Goal: Information Seeking & Learning: Check status

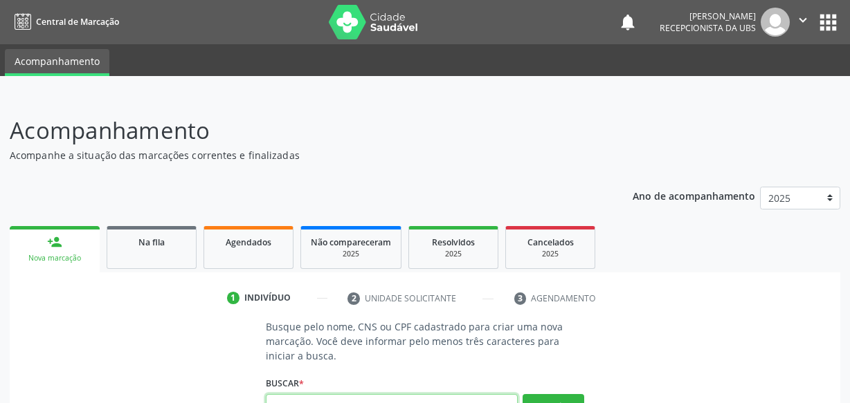
scroll to position [14, 0]
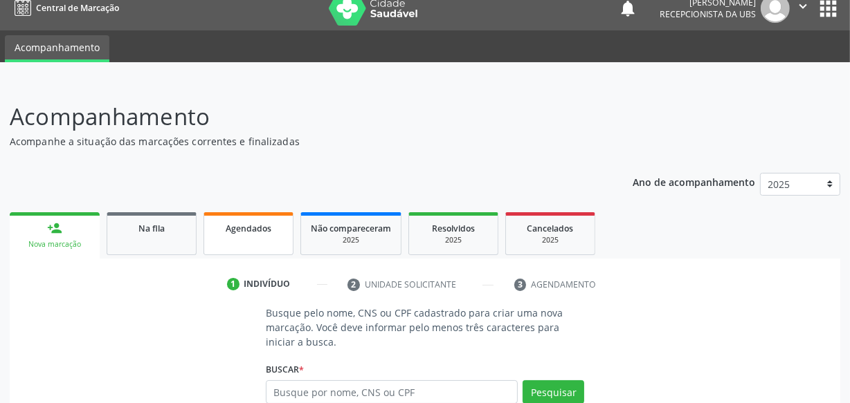
click at [273, 215] on link "Agendados" at bounding box center [248, 233] width 90 height 43
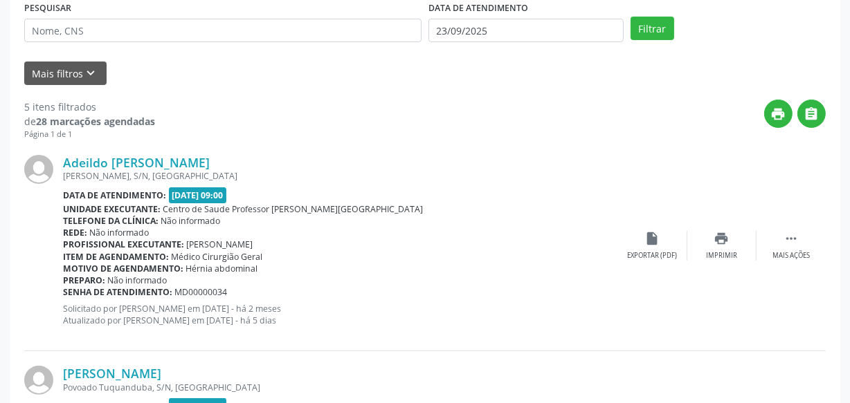
scroll to position [265, 0]
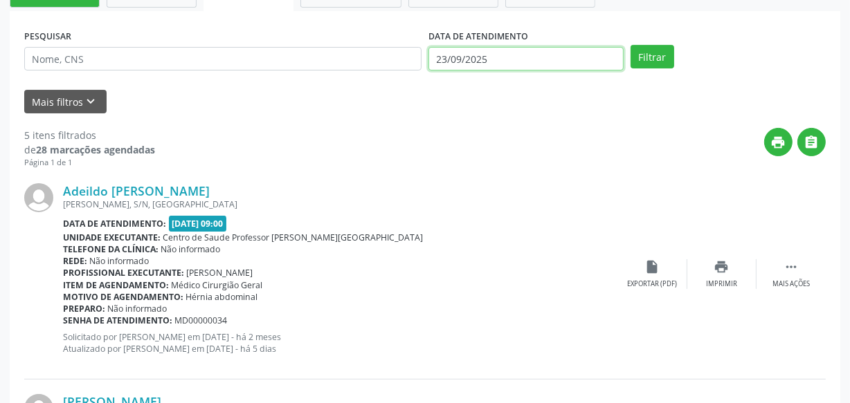
click at [486, 47] on input "23/09/2025" at bounding box center [525, 59] width 195 height 24
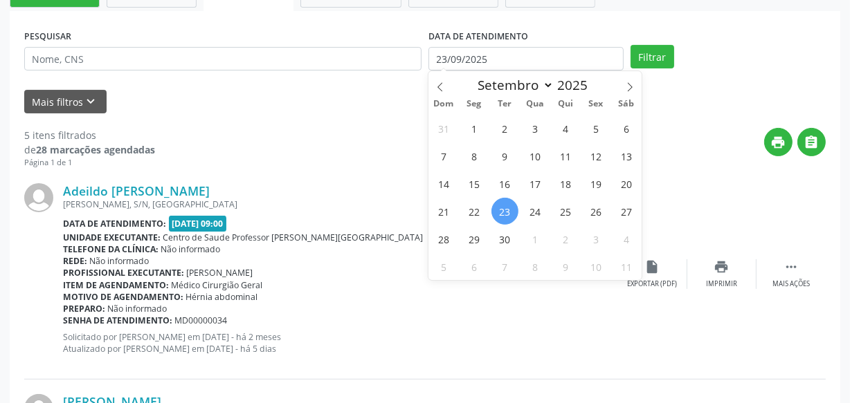
click at [505, 209] on span "23" at bounding box center [504, 211] width 27 height 27
type input "23/09/2025"
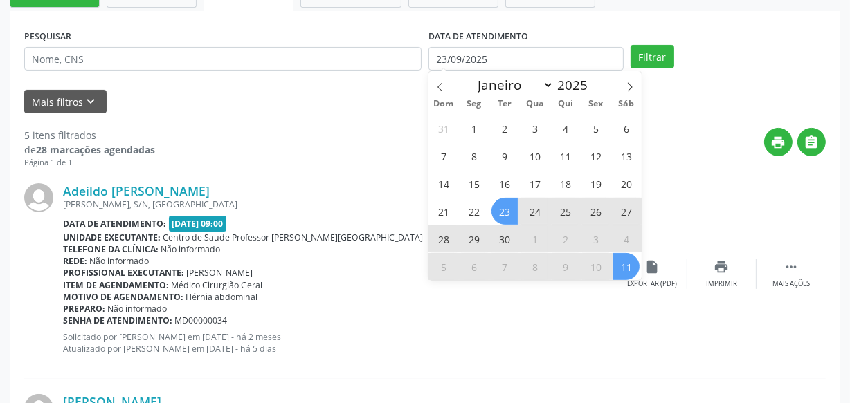
click at [626, 268] on span "11" at bounding box center [625, 266] width 27 height 27
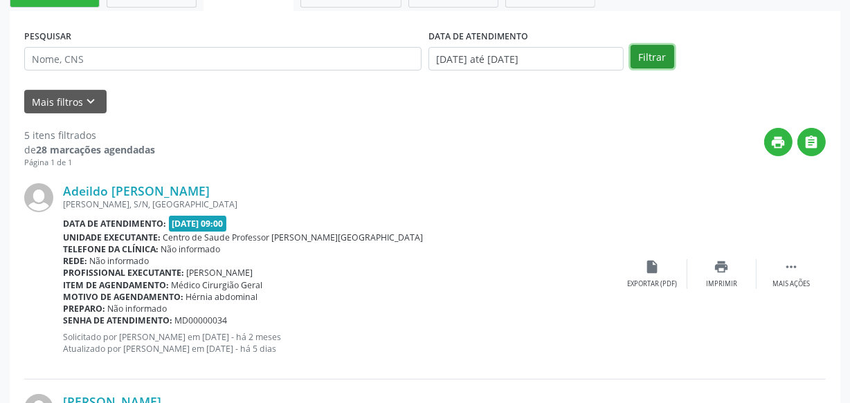
click at [655, 55] on button "Filtrar" at bounding box center [652, 57] width 44 height 24
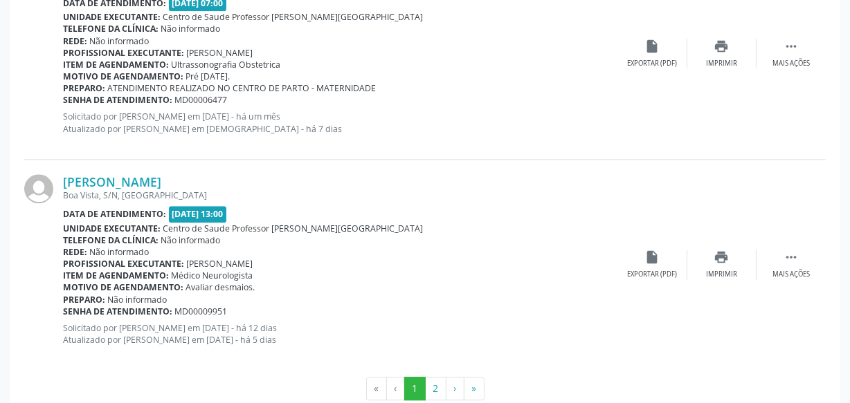
scroll to position [3260, 0]
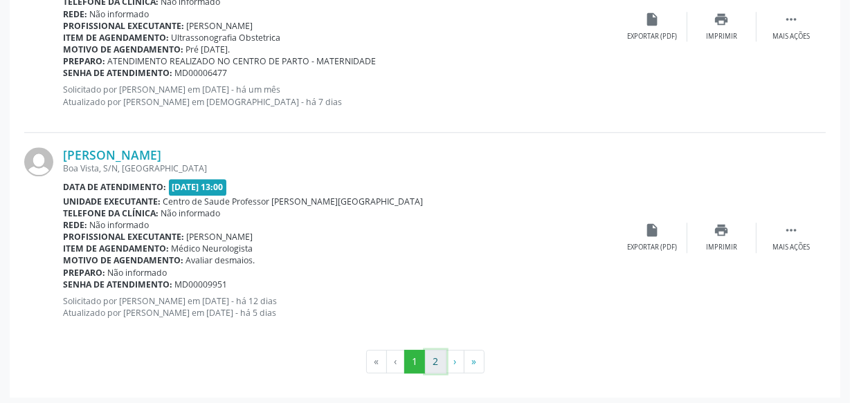
click at [433, 352] on button "2" at bounding box center [435, 362] width 21 height 24
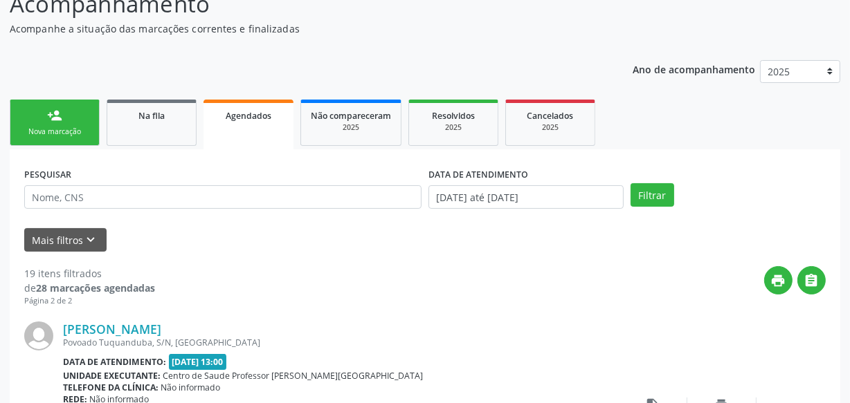
scroll to position [120, 0]
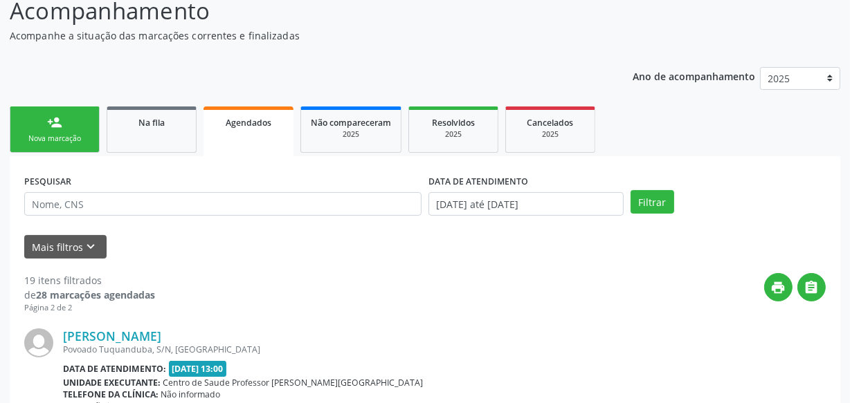
click at [44, 140] on div "Nova marcação" at bounding box center [54, 139] width 69 height 10
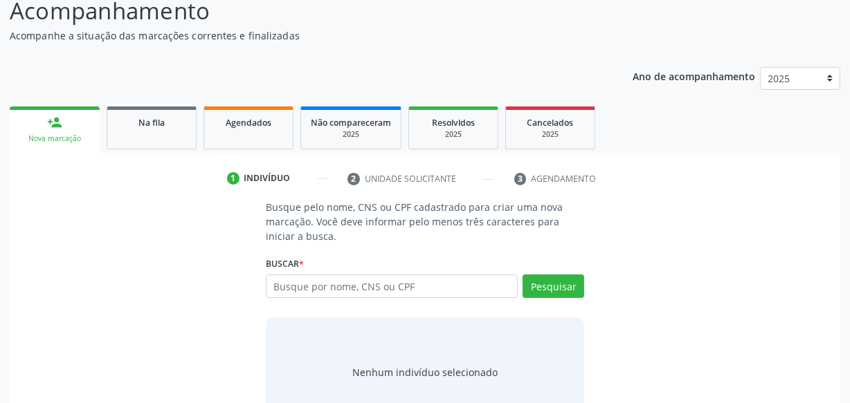
click at [163, 129] on link "Na fila" at bounding box center [152, 128] width 90 height 43
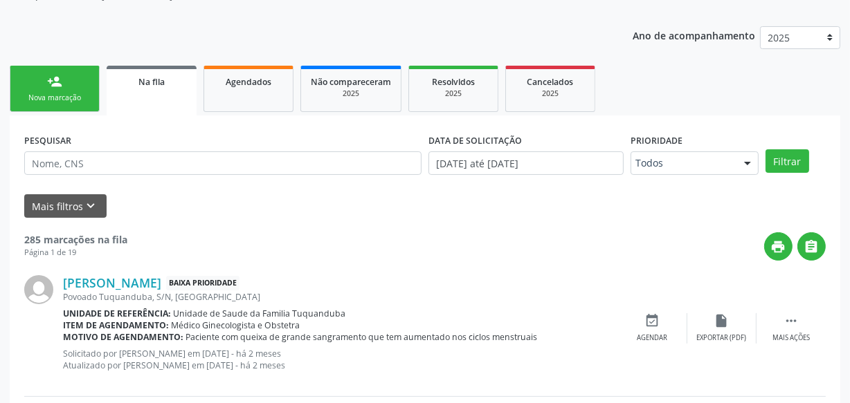
scroll to position [183, 0]
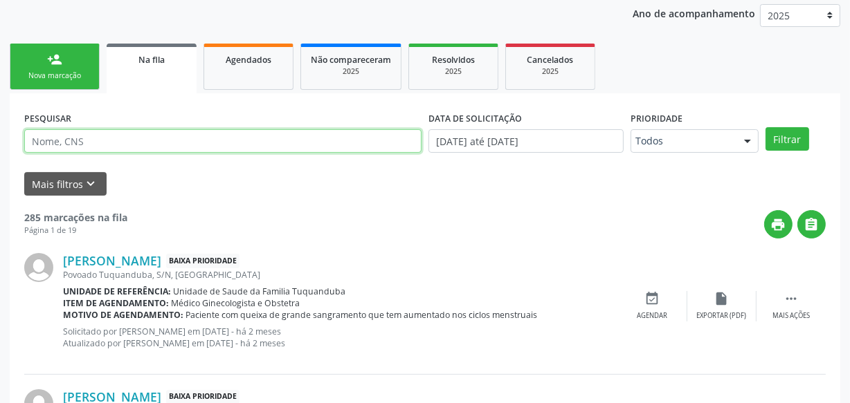
click at [198, 139] on input "text" at bounding box center [222, 141] width 397 height 24
click at [765, 127] on button "Filtrar" at bounding box center [787, 139] width 44 height 24
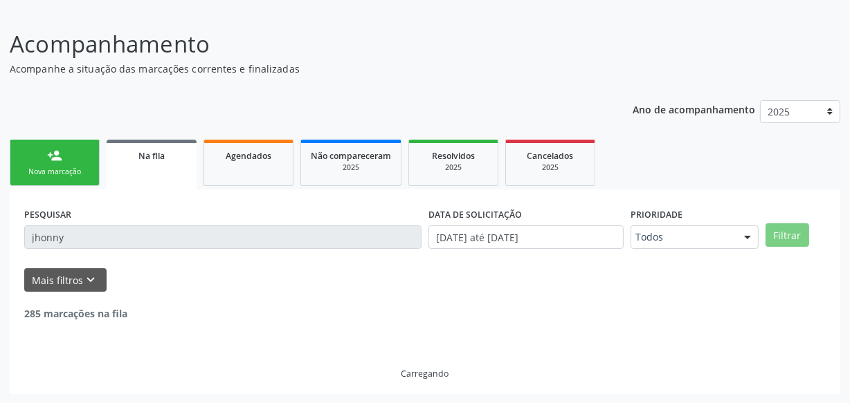
scroll to position [177, 0]
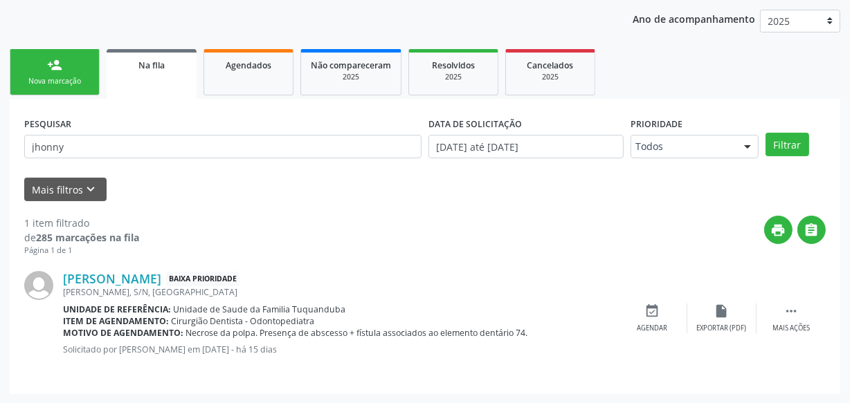
drag, startPoint x: 57, startPoint y: 278, endPoint x: 268, endPoint y: 281, distance: 210.4
click at [268, 281] on div "[PERSON_NAME] Baixa Prioridade [PERSON_NAME], S/N, [GEOGRAPHIC_DATA] Unidade de…" at bounding box center [424, 318] width 801 height 123
copy div "[PERSON_NAME]"
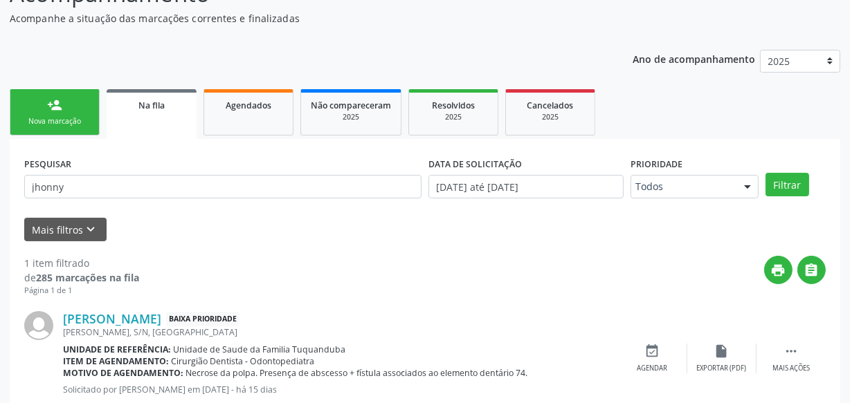
scroll to position [114, 0]
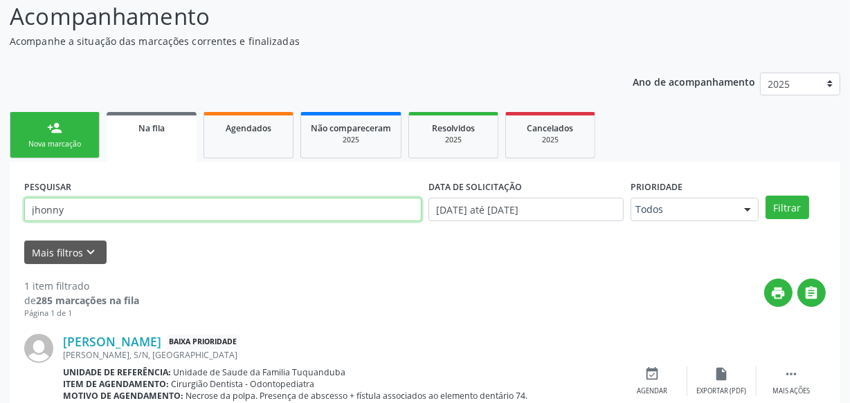
drag, startPoint x: 102, startPoint y: 212, endPoint x: 46, endPoint y: 229, distance: 58.5
click at [2, 216] on div "Acompanhamento Acompanhe a situação das marcações correntes e finalizadas Relat…" at bounding box center [425, 224] width 850 height 486
type input "Thaila"
click at [765, 196] on button "Filtrar" at bounding box center [787, 208] width 44 height 24
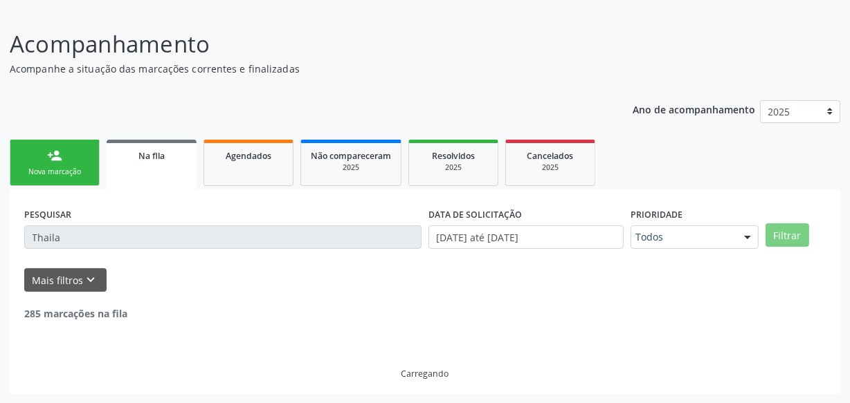
scroll to position [42, 0]
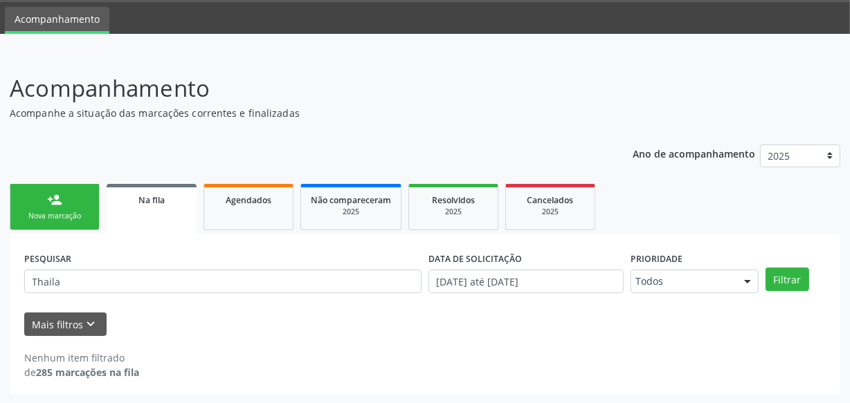
click at [253, 146] on div "Ano de acompanhamento 2025 person_add Nova marcação Na fila Agendados Não compa…" at bounding box center [425, 265] width 830 height 260
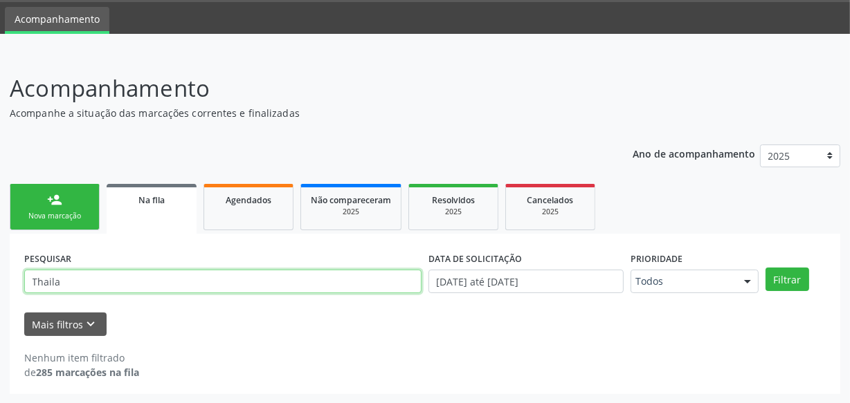
click at [362, 273] on input "Thaila" at bounding box center [222, 282] width 397 height 24
click at [361, 273] on input "Thaila" at bounding box center [222, 282] width 397 height 24
click at [765, 268] on button "Filtrar" at bounding box center [787, 280] width 44 height 24
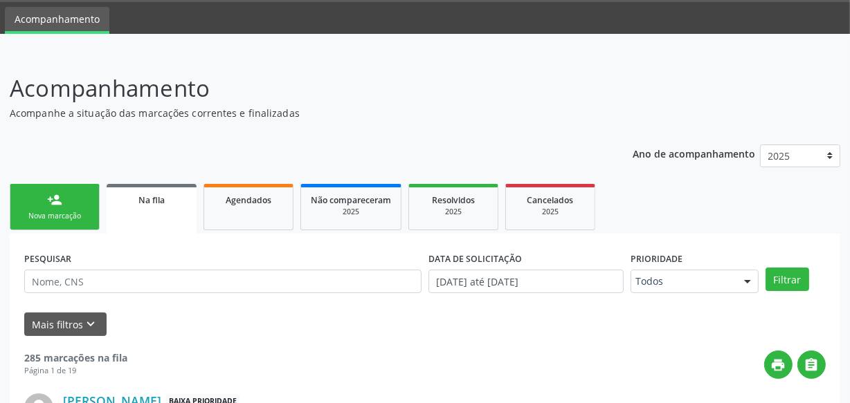
click at [81, 184] on link "person_add Nova marcação" at bounding box center [55, 207] width 90 height 46
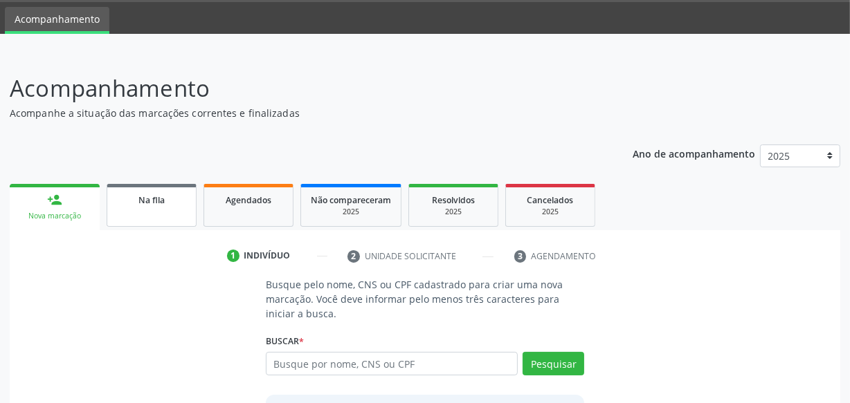
click at [182, 194] on div "Na fila" at bounding box center [151, 199] width 69 height 15
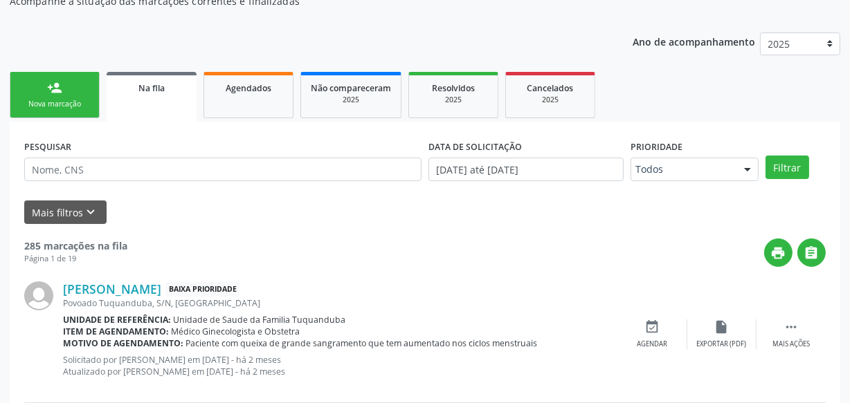
scroll to position [149, 0]
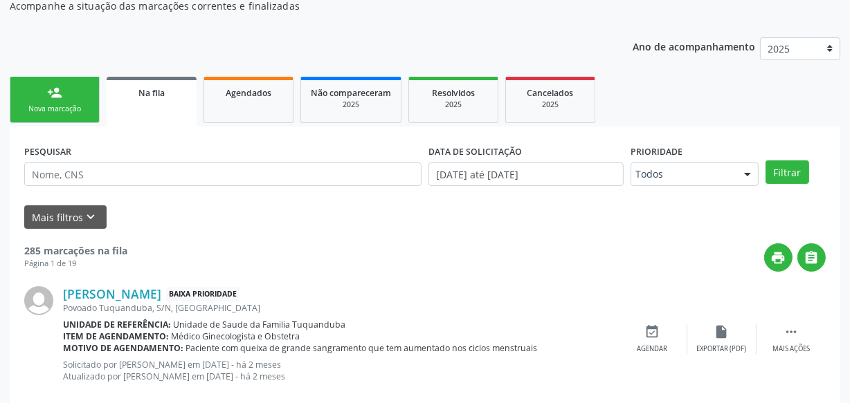
click at [54, 96] on div "person_add" at bounding box center [54, 92] width 15 height 15
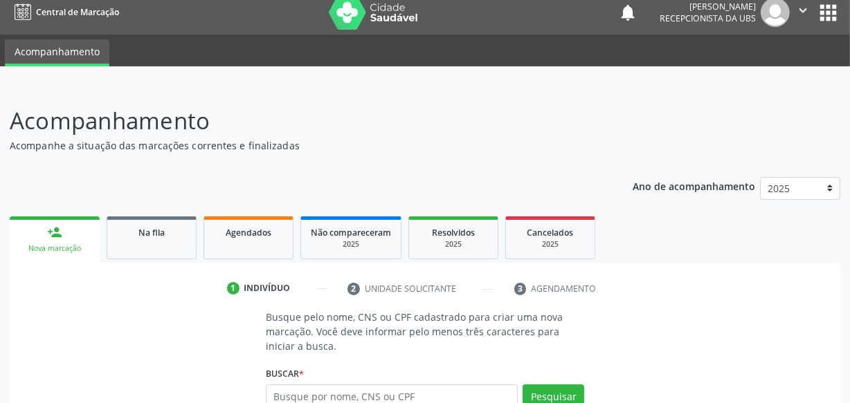
scroll to position [0, 0]
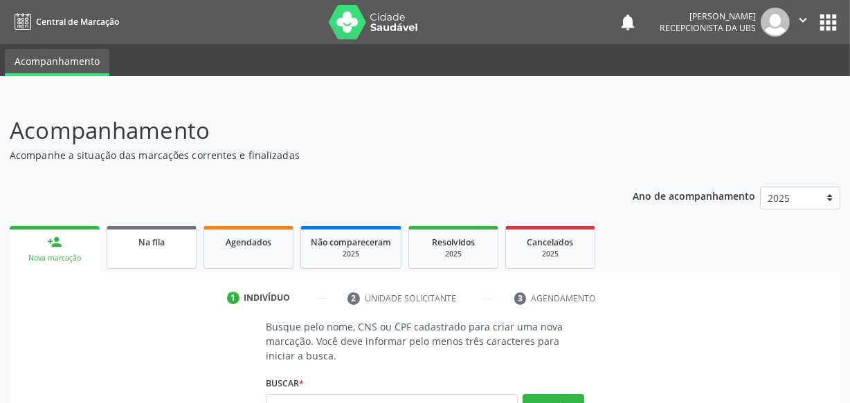
click at [172, 259] on link "Na fila" at bounding box center [152, 247] width 90 height 43
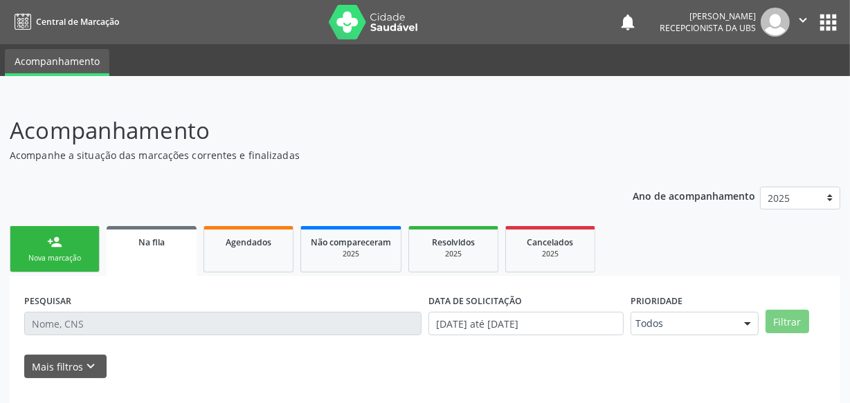
scroll to position [62, 0]
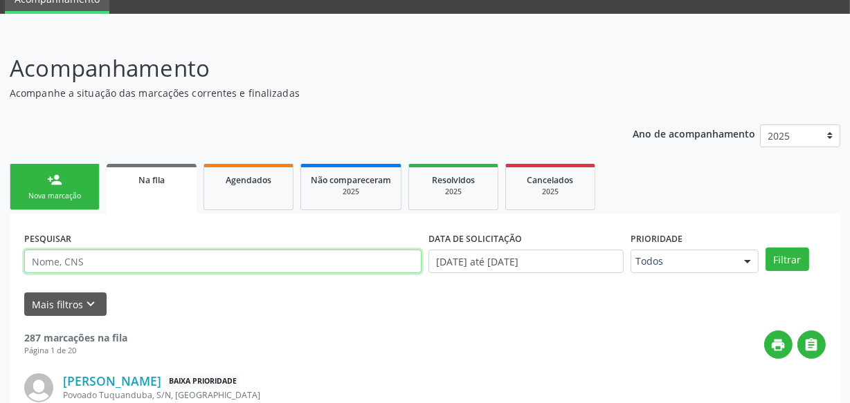
click at [170, 260] on input "text" at bounding box center [222, 262] width 397 height 24
type input "N"
type input "Maciel"
click at [765, 248] on button "Filtrar" at bounding box center [787, 260] width 44 height 24
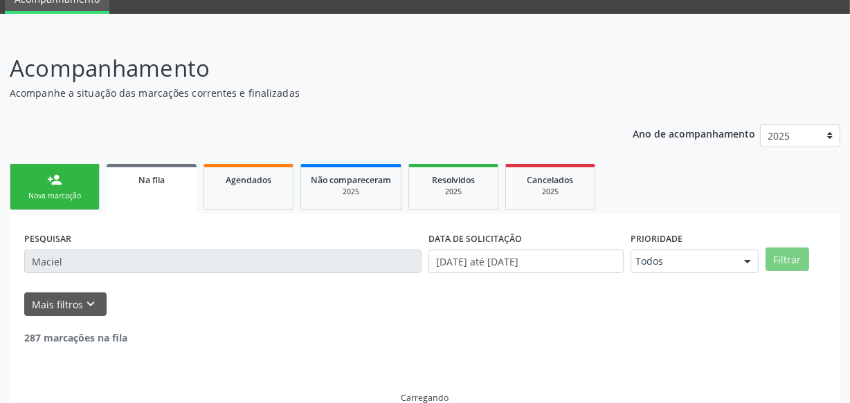
scroll to position [42, 0]
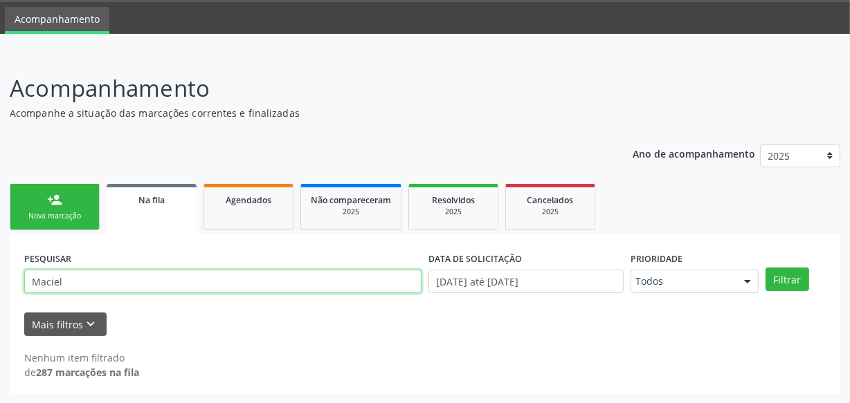
drag, startPoint x: 66, startPoint y: 282, endPoint x: 0, endPoint y: 290, distance: 66.2
click at [0, 290] on div "Acompanhamento Acompanhe a situação das marcações correntes e finalizadas Relat…" at bounding box center [425, 228] width 850 height 351
click at [765, 268] on button "Filtrar" at bounding box center [787, 280] width 44 height 24
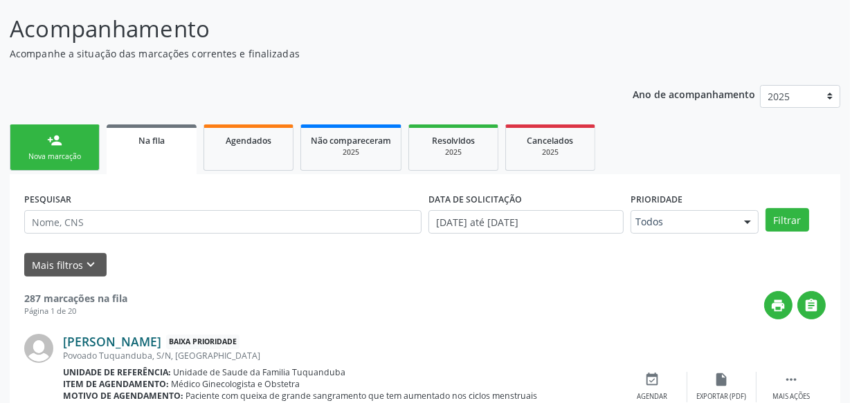
scroll to position [168, 0]
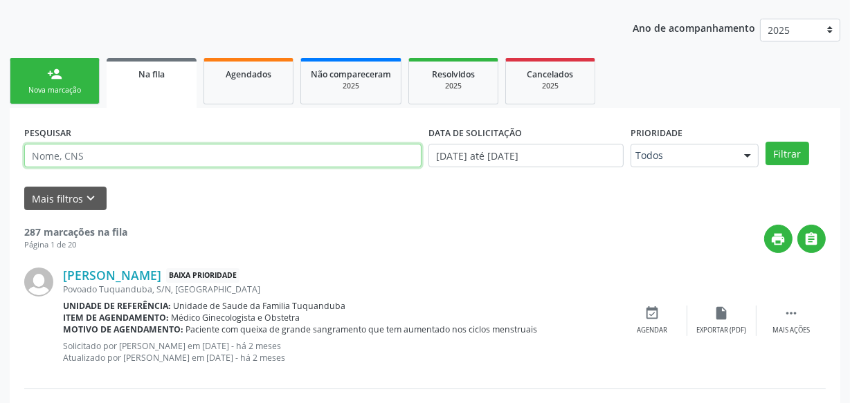
paste input "704700739496639"
type input "704700739496639"
click at [765, 142] on button "Filtrar" at bounding box center [787, 154] width 44 height 24
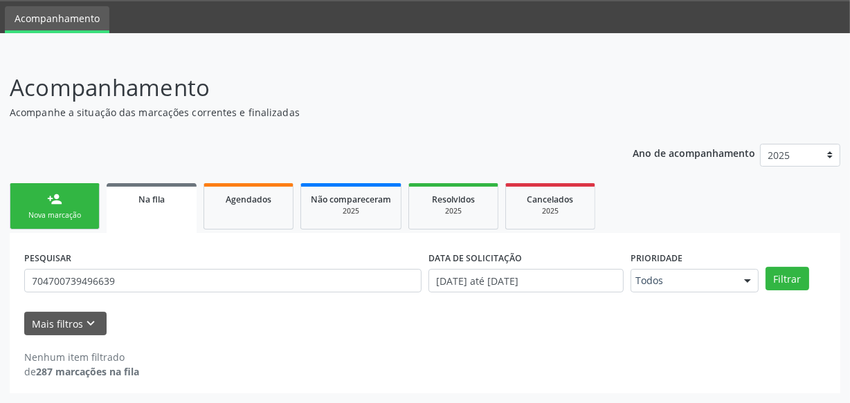
scroll to position [42, 0]
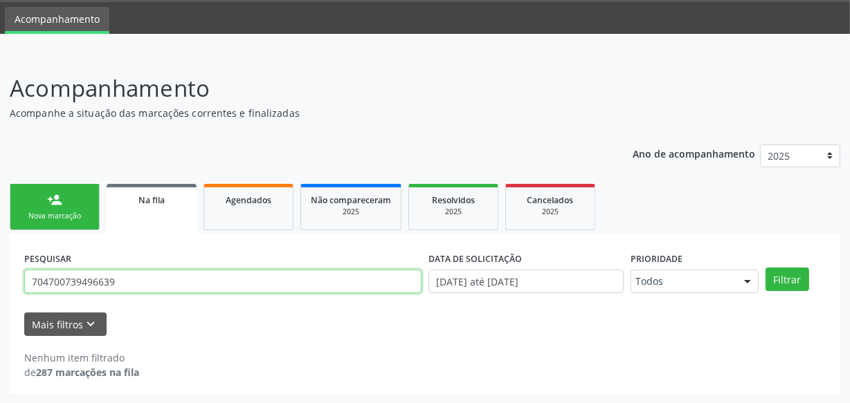
drag, startPoint x: 127, startPoint y: 284, endPoint x: 0, endPoint y: 284, distance: 127.3
click at [0, 284] on div "Acompanhamento Acompanhe a situação das marcações correntes e finalizadas Relat…" at bounding box center [425, 228] width 850 height 351
click at [765, 268] on button "Filtrar" at bounding box center [787, 280] width 44 height 24
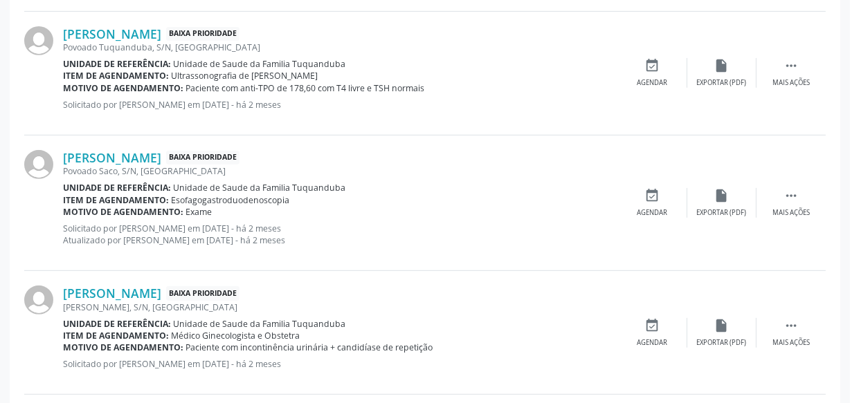
scroll to position [0, 0]
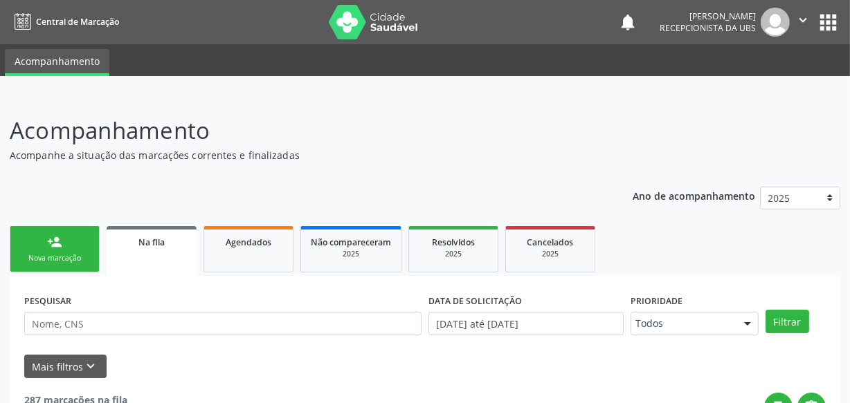
click at [67, 246] on link "person_add Nova marcação" at bounding box center [55, 249] width 90 height 46
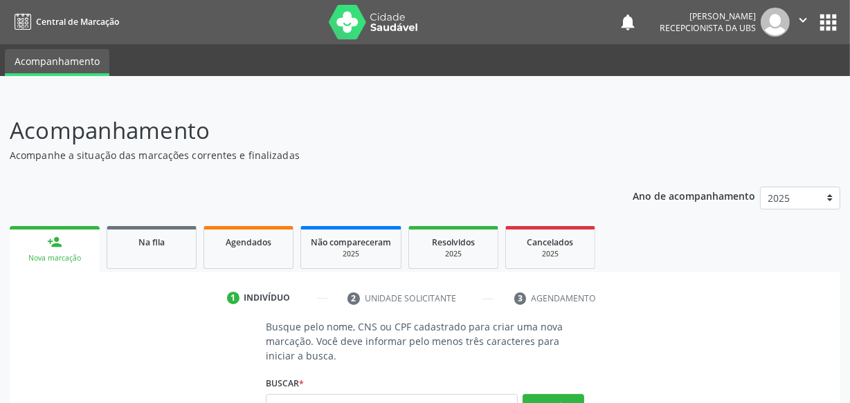
drag, startPoint x: 172, startPoint y: 239, endPoint x: 260, endPoint y: 11, distance: 245.0
click at [172, 240] on div "Na fila" at bounding box center [151, 242] width 69 height 15
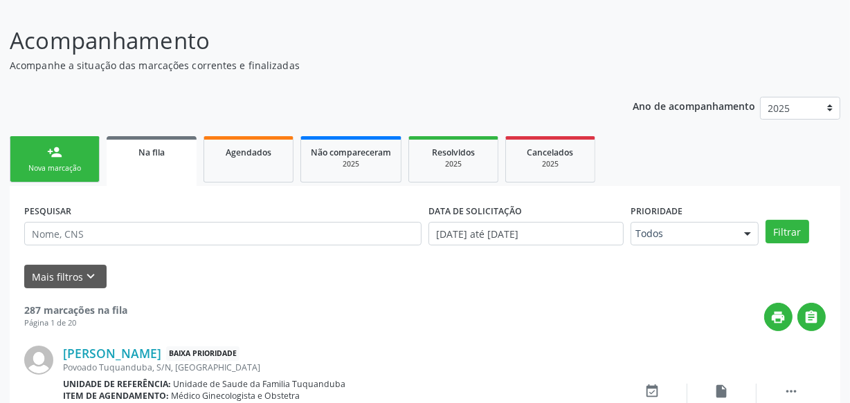
scroll to position [188, 0]
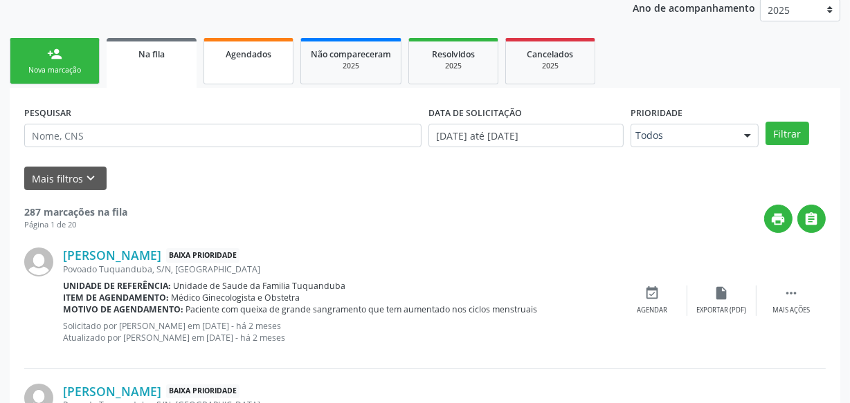
click at [222, 72] on link "Agendados" at bounding box center [248, 61] width 90 height 46
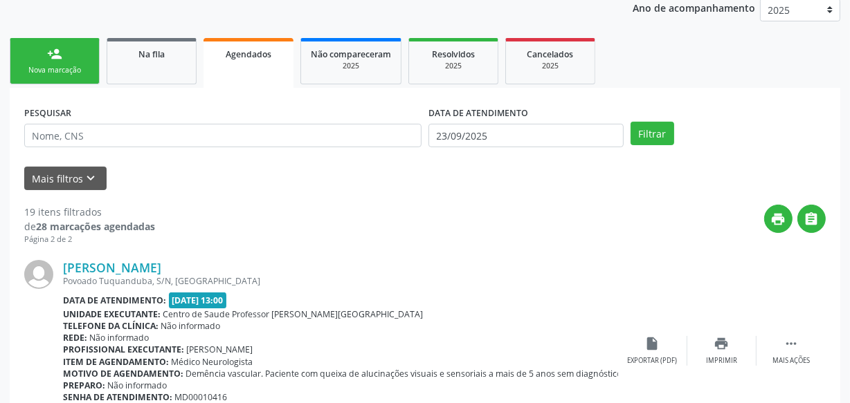
click at [172, 62] on link "Na fila" at bounding box center [152, 61] width 90 height 46
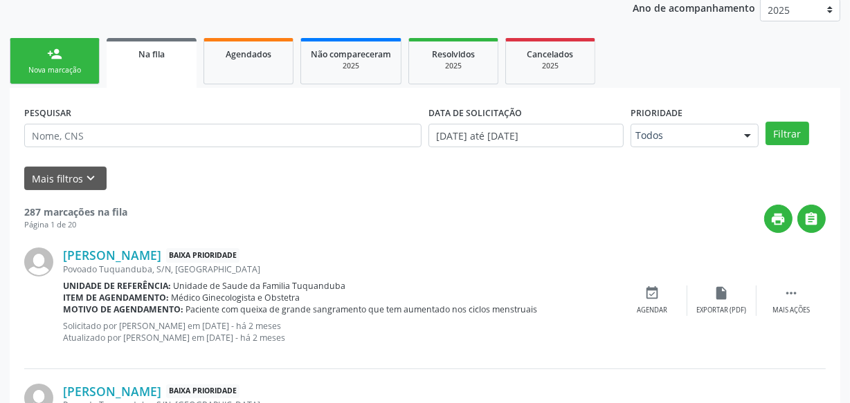
click at [729, 139] on div "Todos" at bounding box center [694, 136] width 128 height 24
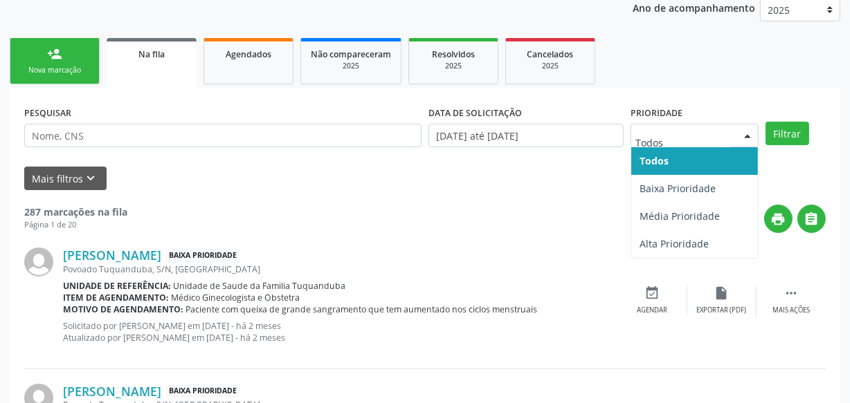
click at [739, 136] on div at bounding box center [747, 137] width 21 height 24
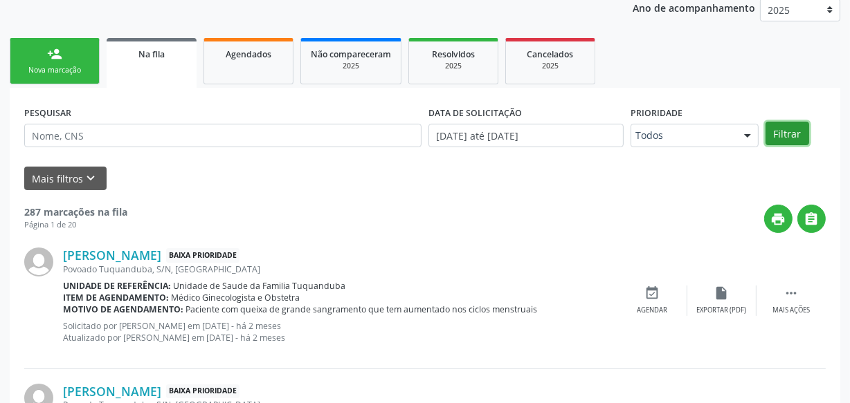
click at [772, 135] on button "Filtrar" at bounding box center [787, 134] width 44 height 24
click at [91, 164] on form "PESQUISAR DATA DE SOLICITAÇÃO [DATE] até [DATE] Prioridade Todos Todos Baixa Pr…" at bounding box center [424, 146] width 801 height 88
click at [89, 172] on icon "keyboard_arrow_down" at bounding box center [91, 178] width 15 height 15
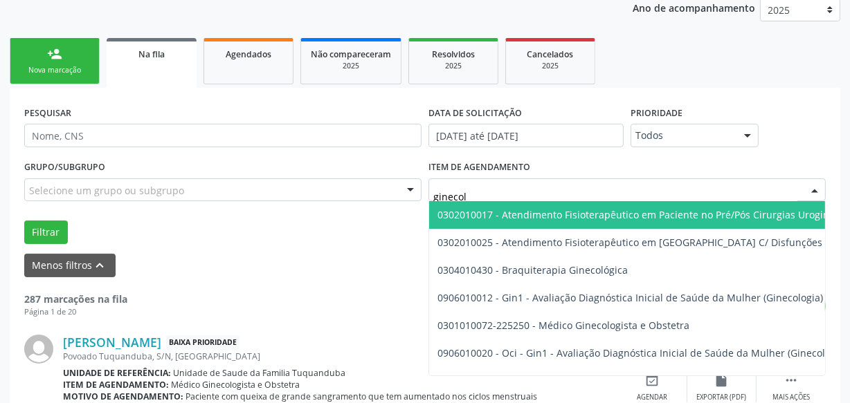
type input "ginecolo"
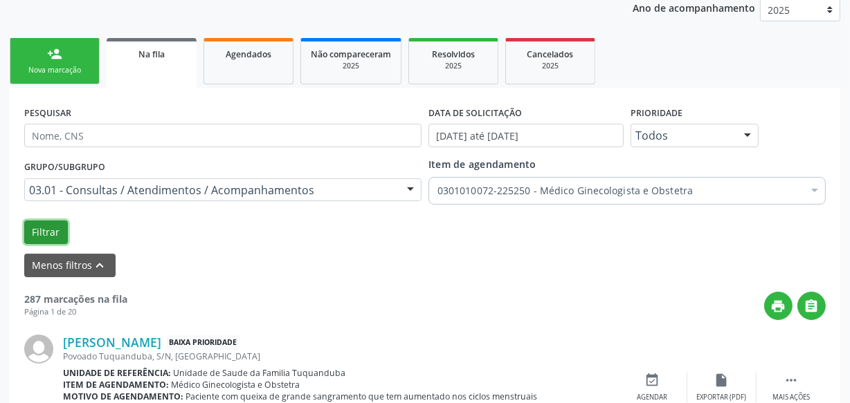
click at [60, 237] on button "Filtrar" at bounding box center [46, 233] width 44 height 24
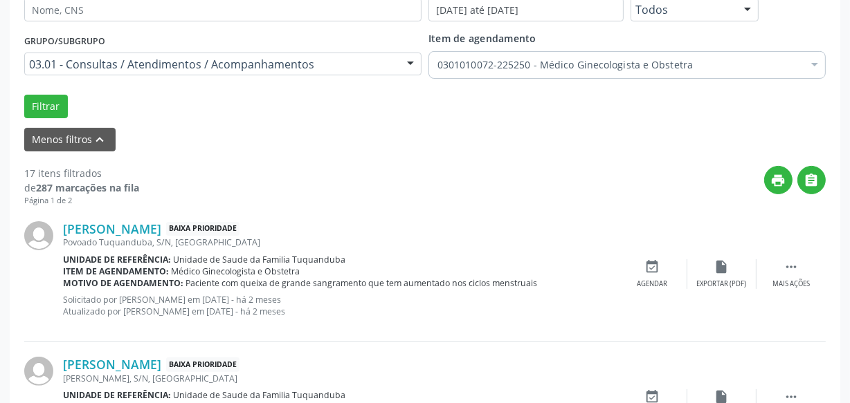
scroll to position [0, 0]
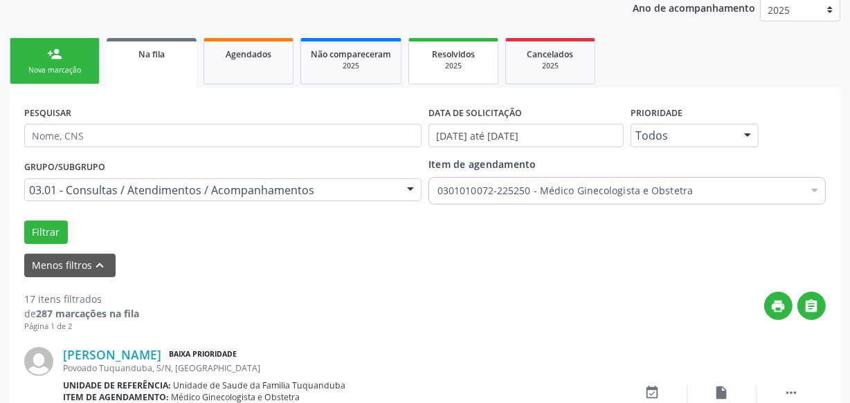
click at [452, 55] on span "Resolvidos" at bounding box center [453, 54] width 43 height 12
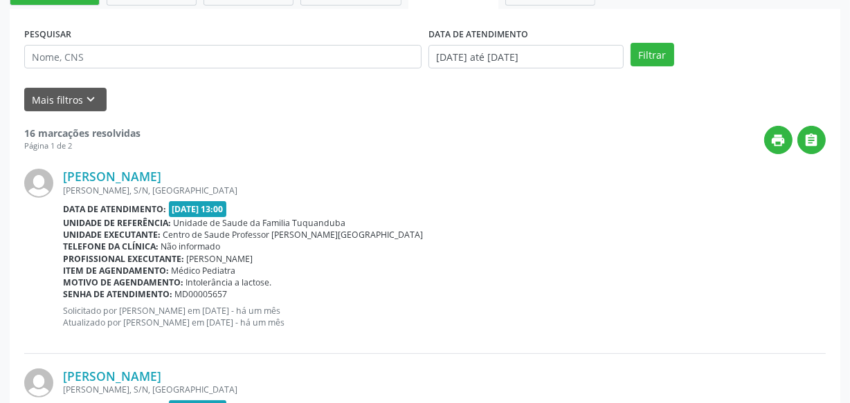
scroll to position [251, 0]
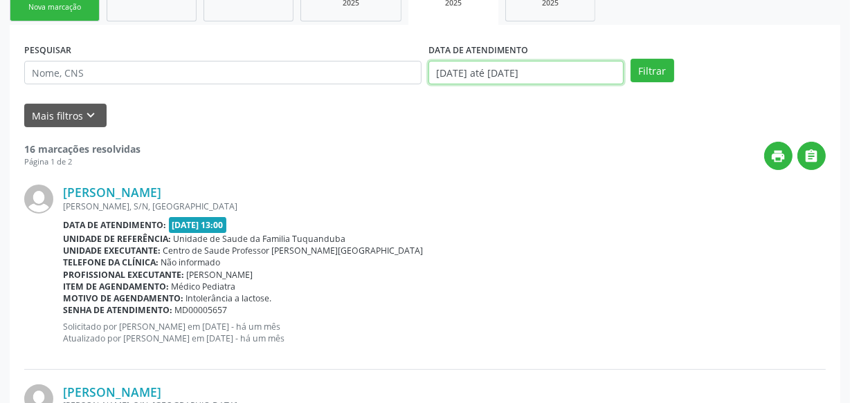
click at [590, 70] on input "[DATE] até [DATE]" at bounding box center [525, 73] width 195 height 24
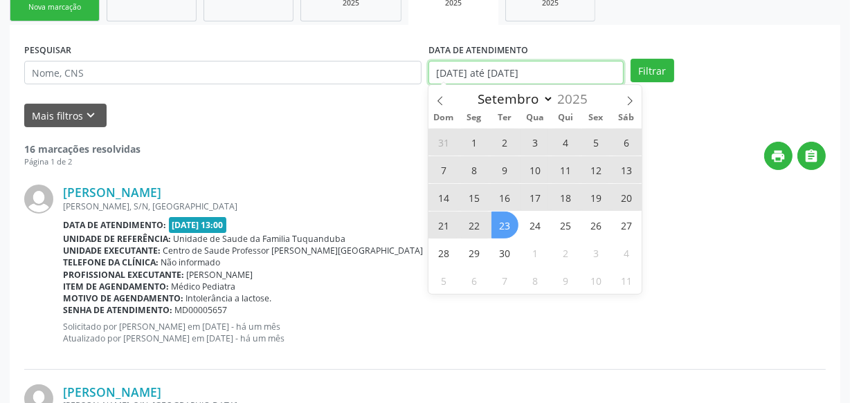
click at [590, 70] on input "[DATE] até [DATE]" at bounding box center [525, 73] width 195 height 24
click at [688, 96] on form "PESQUISAR DATA DE ATENDIMENTO [DATE] até [DATE] Filtrar UNIDADE EXECUTANTE Sele…" at bounding box center [424, 83] width 801 height 88
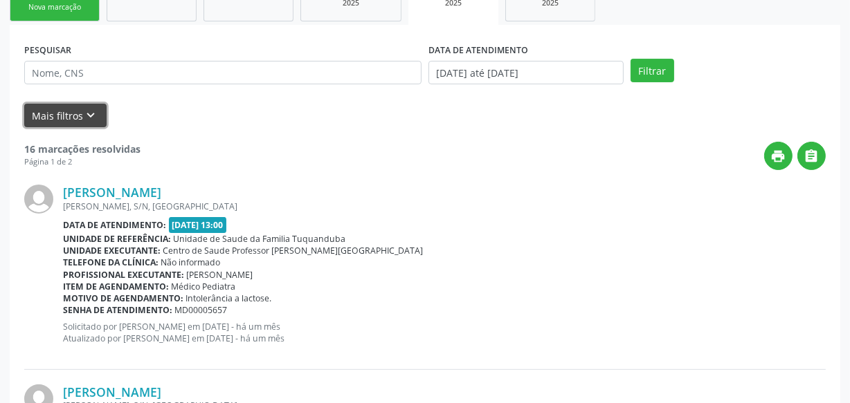
click at [39, 118] on button "Mais filtros keyboard_arrow_down" at bounding box center [65, 116] width 82 height 24
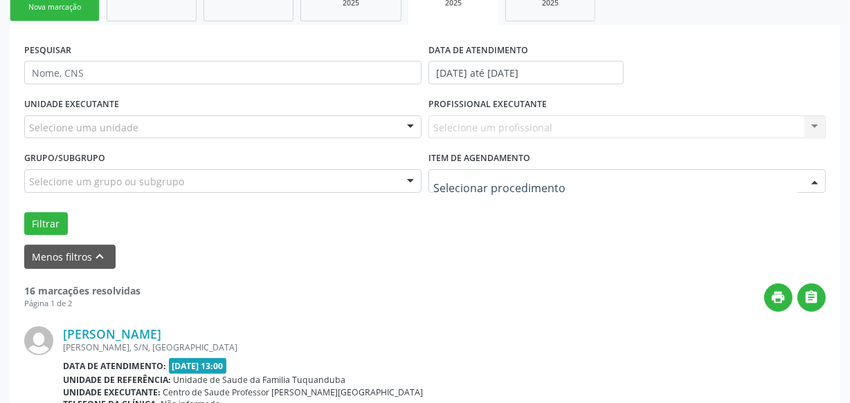
click at [608, 188] on div at bounding box center [626, 182] width 397 height 24
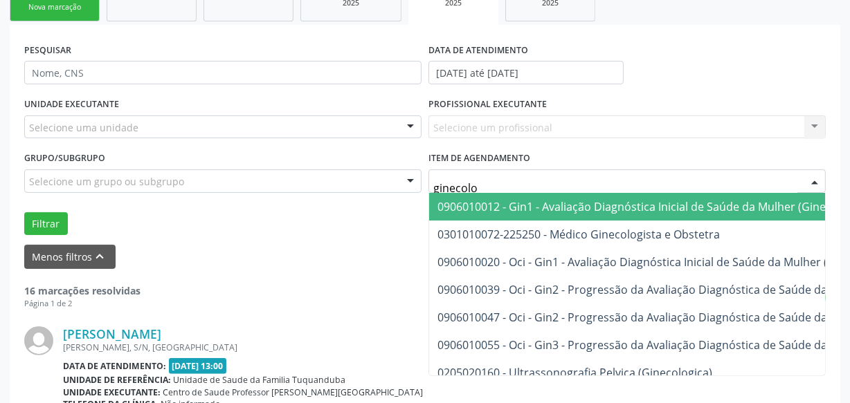
type input "ginecolog"
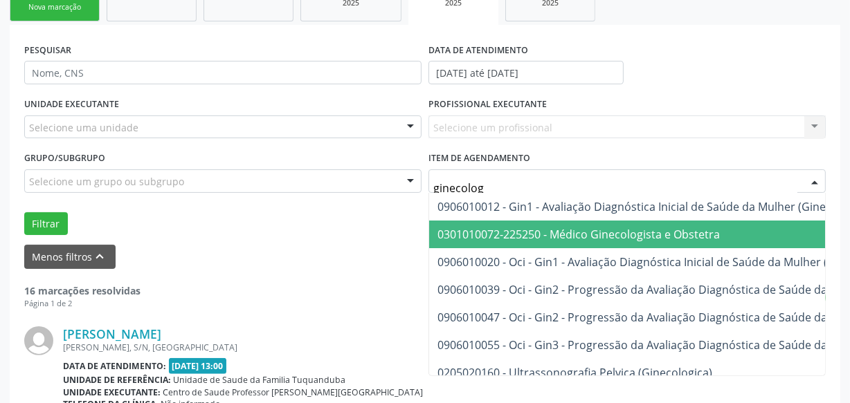
click at [616, 231] on span "0301010072-225250 - Médico Ginecologista e Obstetra" at bounding box center [578, 234] width 282 height 15
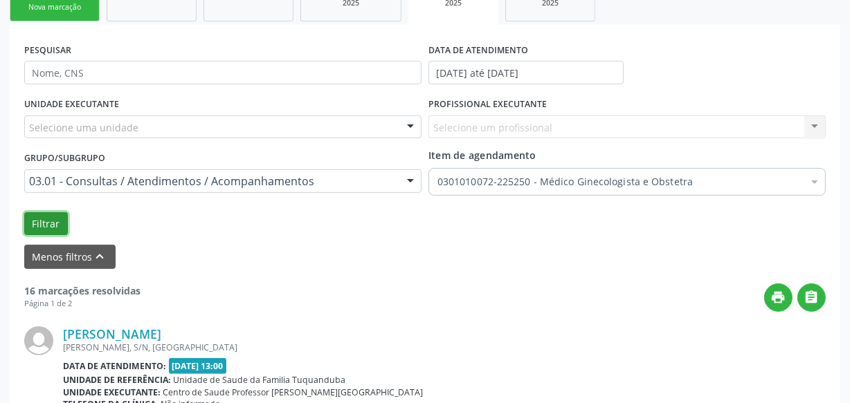
click at [47, 221] on button "Filtrar" at bounding box center [46, 224] width 44 height 24
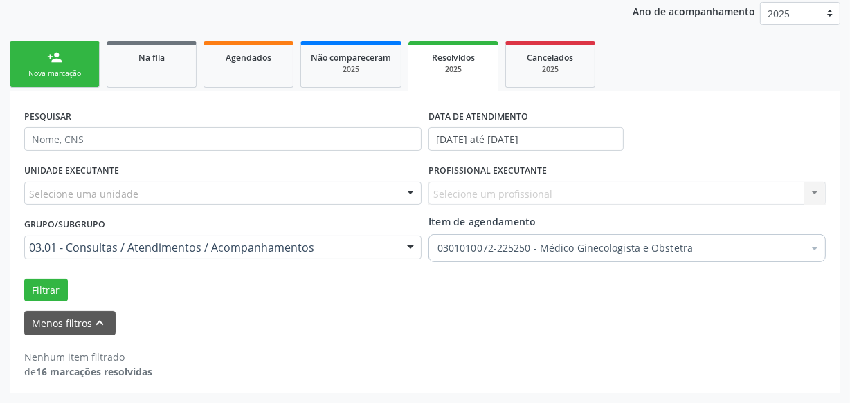
scroll to position [183, 0]
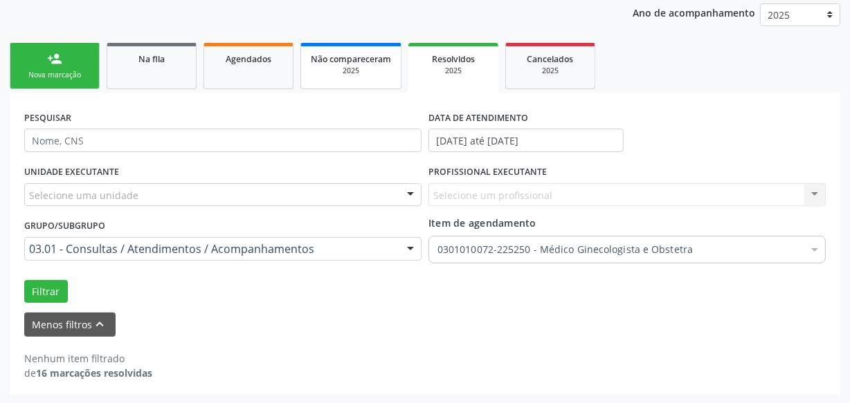
click at [320, 70] on div "2025" at bounding box center [351, 71] width 80 height 10
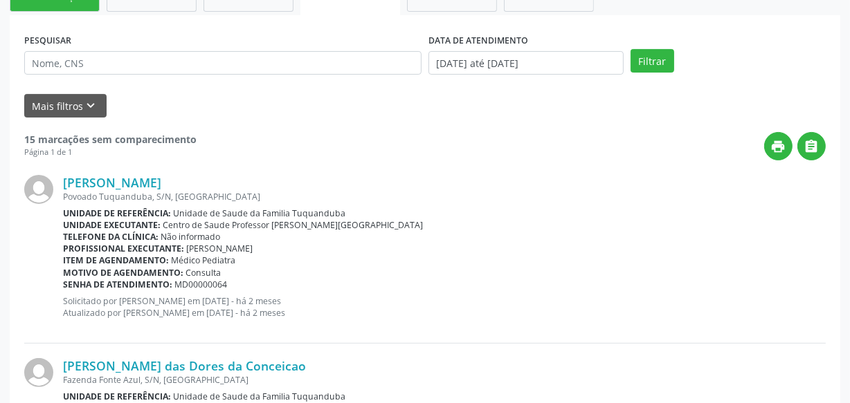
scroll to position [246, 0]
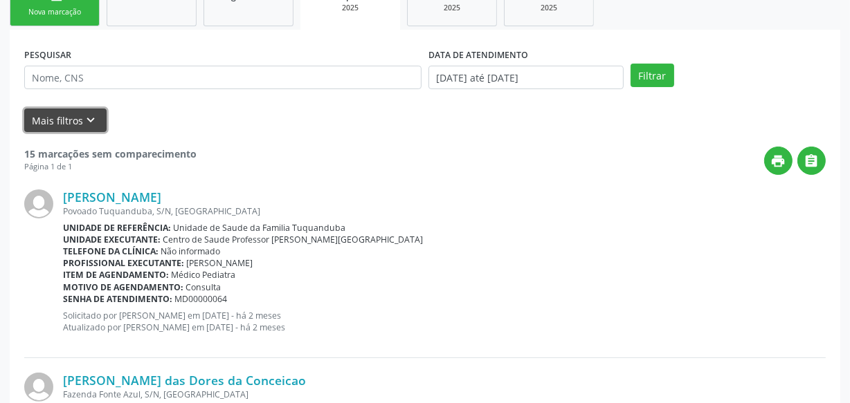
click at [75, 112] on button "Mais filtros keyboard_arrow_down" at bounding box center [65, 121] width 82 height 24
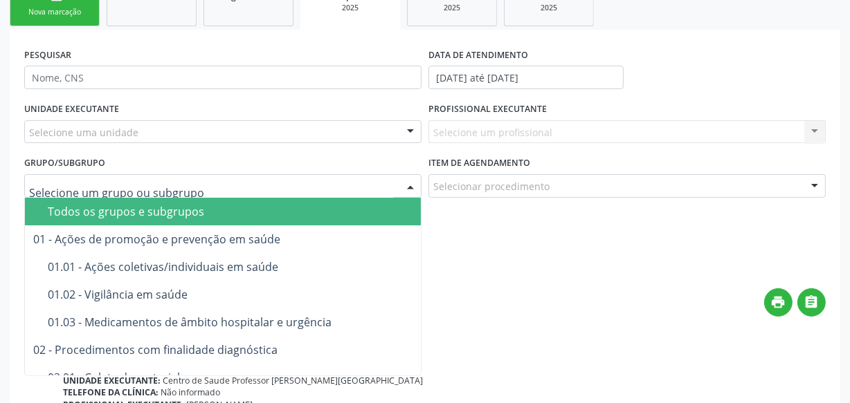
click at [100, 181] on input "text" at bounding box center [211, 193] width 364 height 28
click at [518, 246] on form "PESQUISAR DATA DE ATENDIMENTO [DATE] até [DATE] UNIDADE EXECUTANTE Selecione um…" at bounding box center [424, 158] width 801 height 229
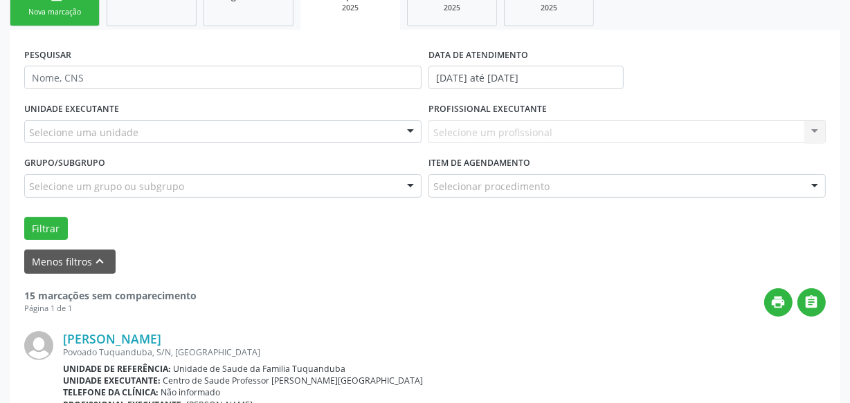
click at [514, 195] on div "Selecionar procedimento" at bounding box center [626, 186] width 397 height 24
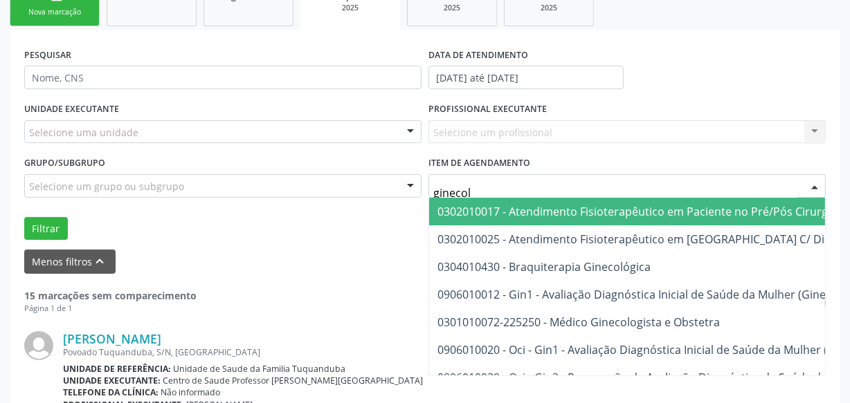
type input "ginecolo"
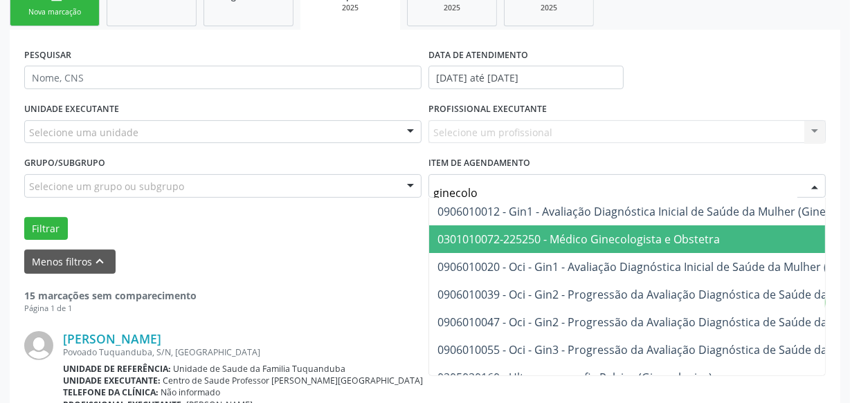
click at [551, 242] on span "0301010072-225250 - Médico Ginecologista e Obstetra" at bounding box center [578, 239] width 282 height 15
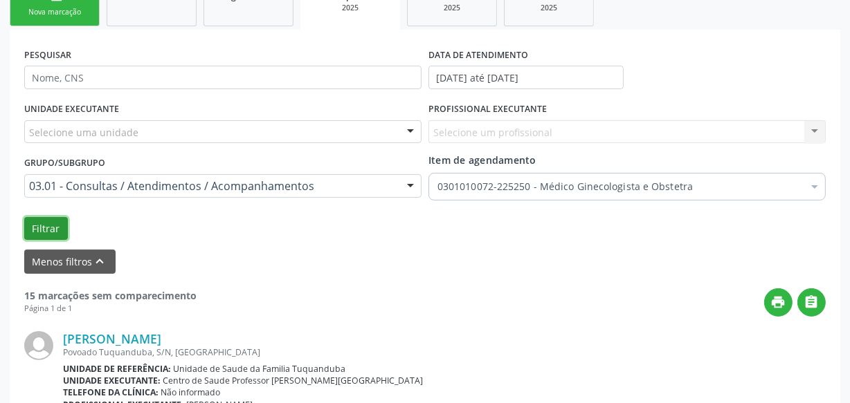
click at [28, 235] on button "Filtrar" at bounding box center [46, 229] width 44 height 24
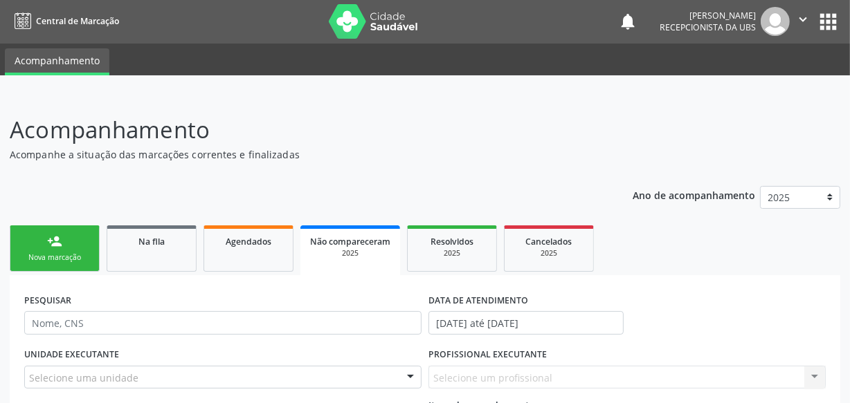
scroll to position [0, 0]
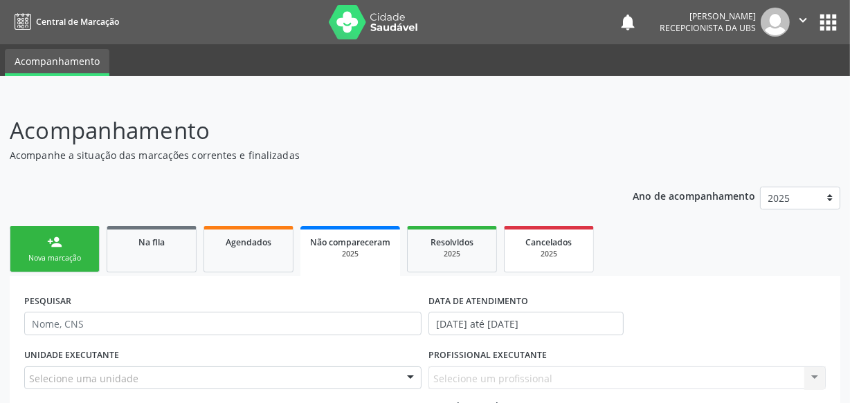
click at [550, 258] on div "2025" at bounding box center [548, 254] width 69 height 10
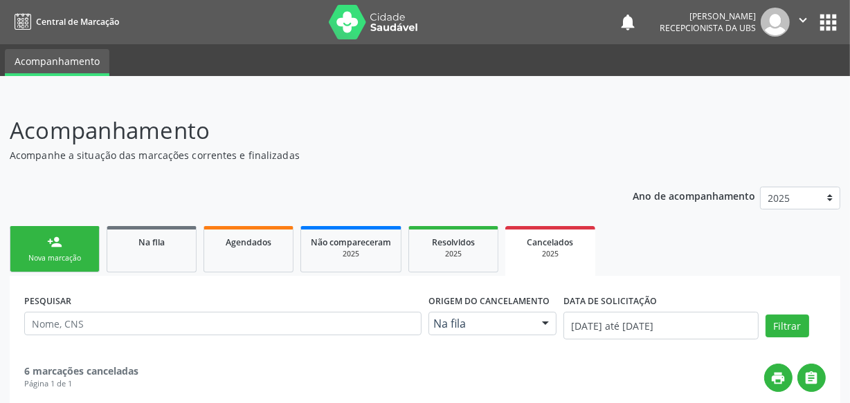
click at [64, 259] on div "Nova marcação" at bounding box center [54, 258] width 69 height 10
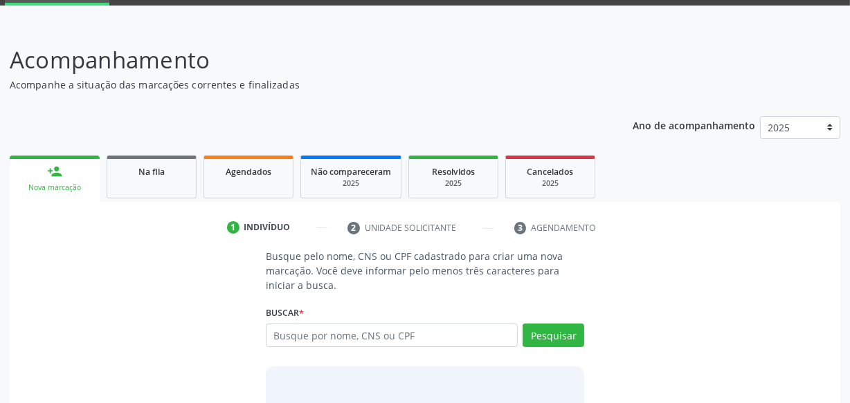
scroll to position [125, 0]
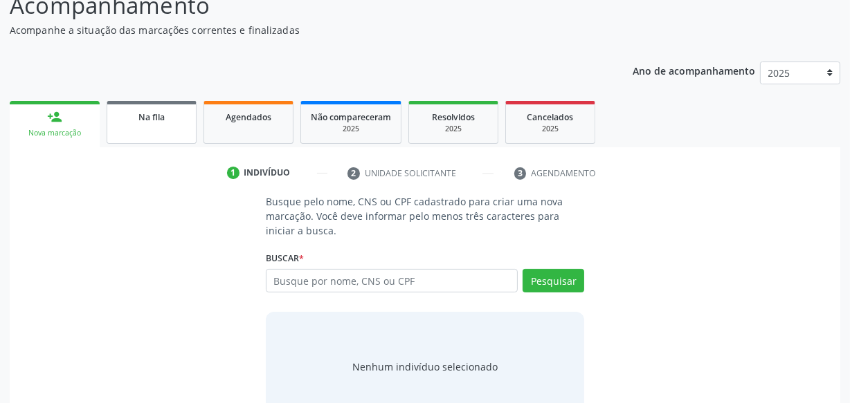
click at [163, 118] on span "Na fila" at bounding box center [151, 117] width 26 height 12
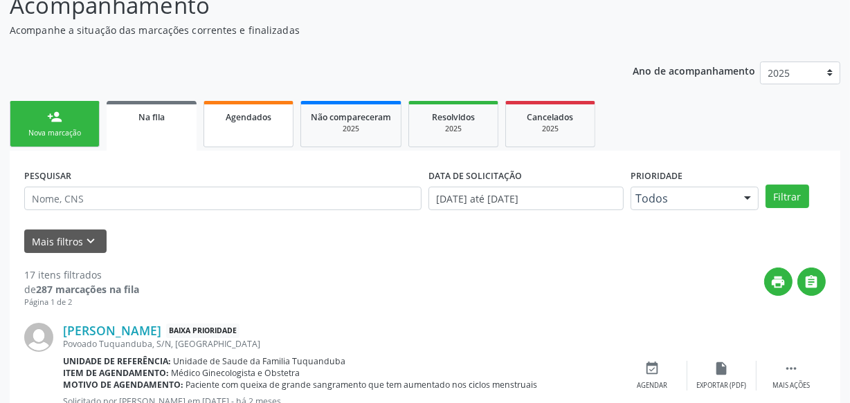
click at [282, 138] on link "Agendados" at bounding box center [248, 124] width 90 height 46
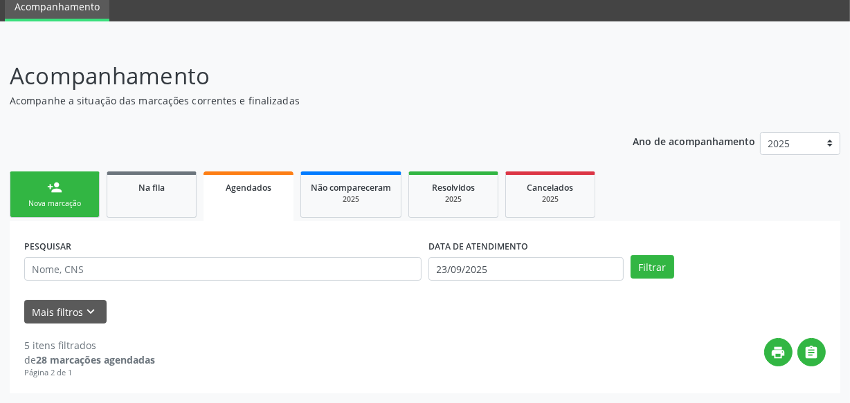
scroll to position [54, 0]
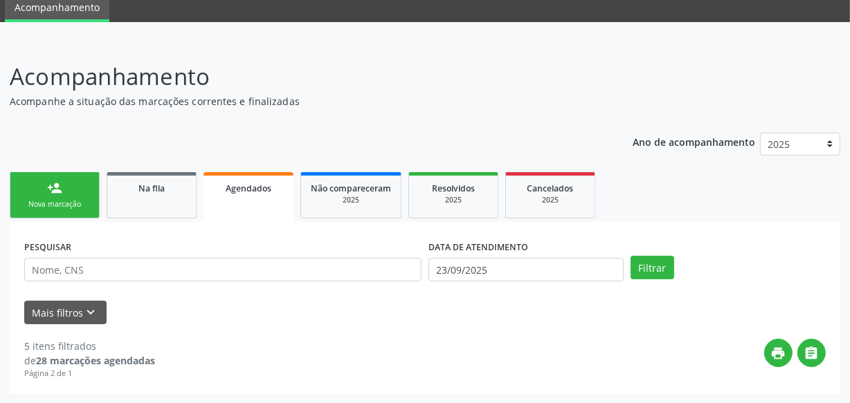
click at [317, 304] on div "Mais filtros keyboard_arrow_down" at bounding box center [425, 313] width 808 height 24
click at [318, 296] on form "PESQUISAR DATA DE ATENDIMENTO [DATE] Filtrar UNIDADE EXECUTANTE Selecione uma u…" at bounding box center [424, 281] width 801 height 88
click at [77, 305] on button "Mais filtros keyboard_arrow_down" at bounding box center [65, 313] width 82 height 24
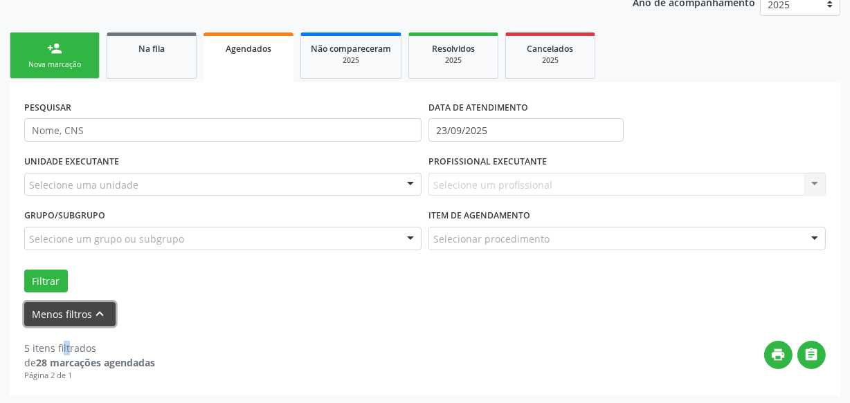
scroll to position [195, 0]
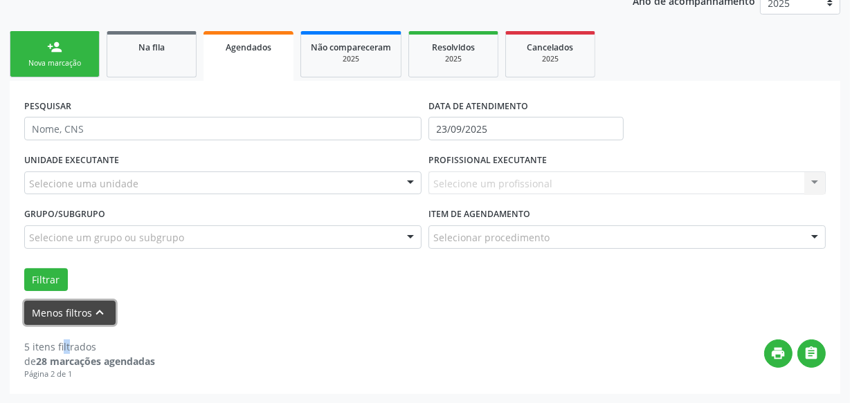
click at [72, 309] on button "Menos filtros keyboard_arrow_up" at bounding box center [69, 313] width 91 height 24
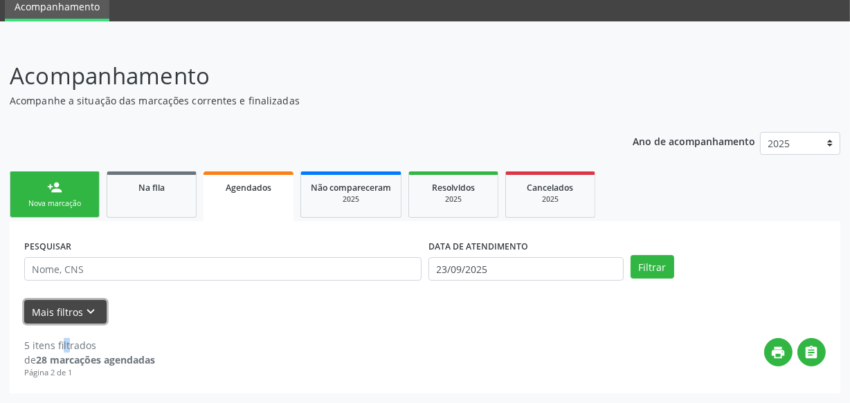
scroll to position [54, 0]
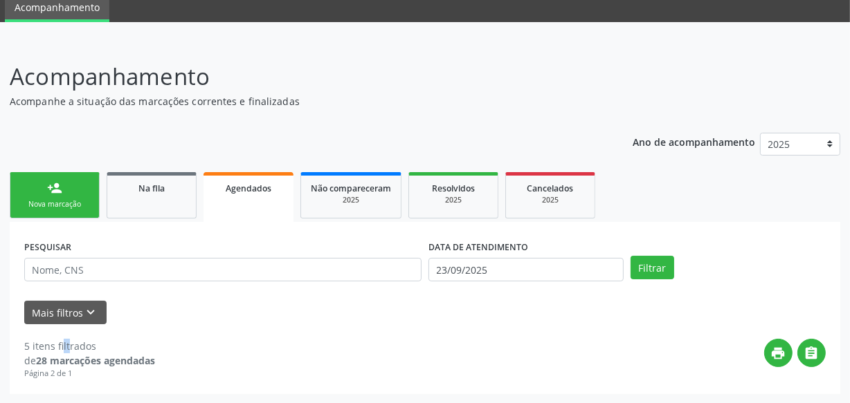
click at [270, 215] on link "Agendados" at bounding box center [248, 197] width 90 height 50
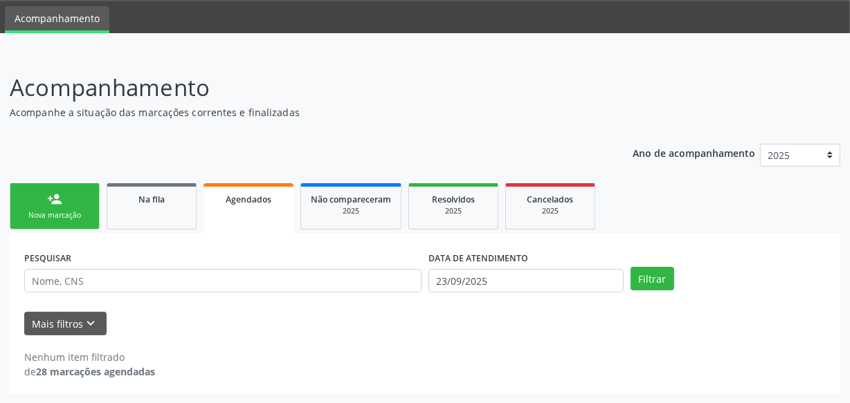
scroll to position [42, 0]
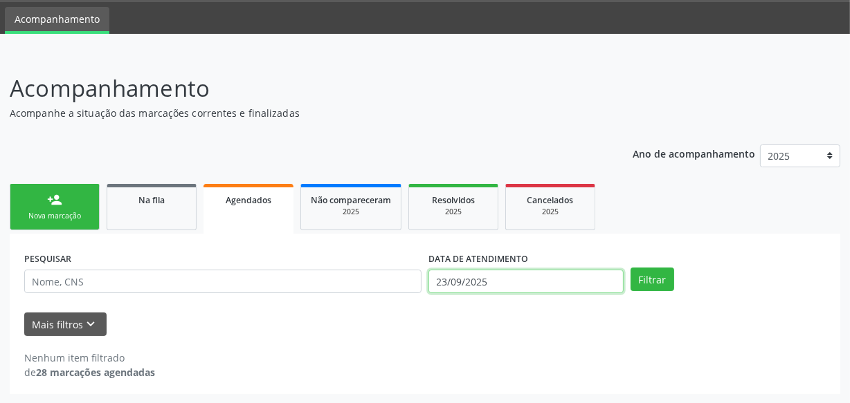
click at [498, 277] on input "23/09/2025" at bounding box center [525, 282] width 195 height 24
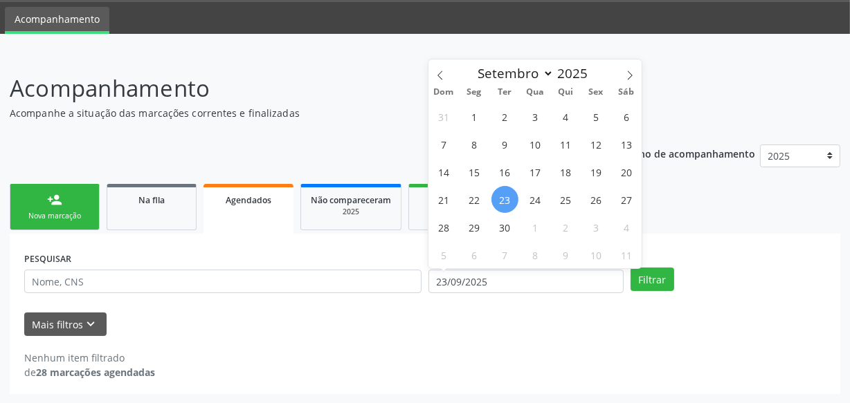
click at [509, 202] on span "23" at bounding box center [504, 199] width 27 height 27
type input "23/09/2025"
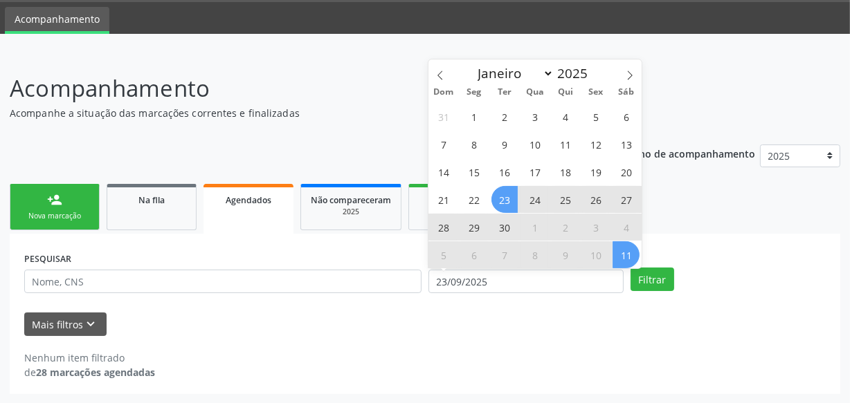
click at [622, 253] on span "11" at bounding box center [625, 255] width 27 height 27
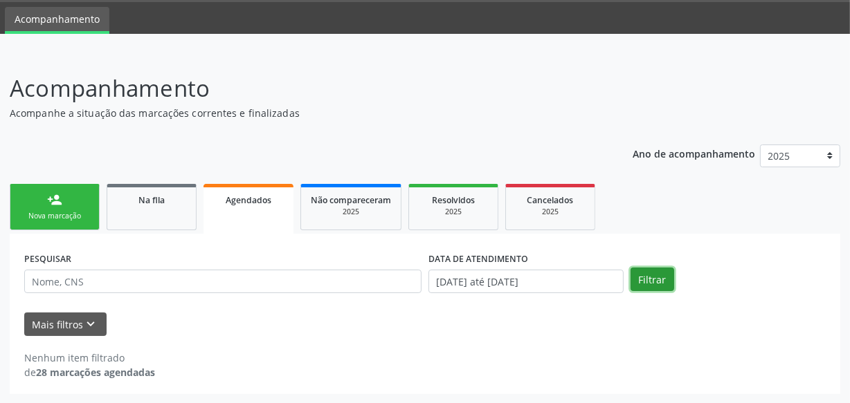
click at [639, 282] on button "Filtrar" at bounding box center [652, 280] width 44 height 24
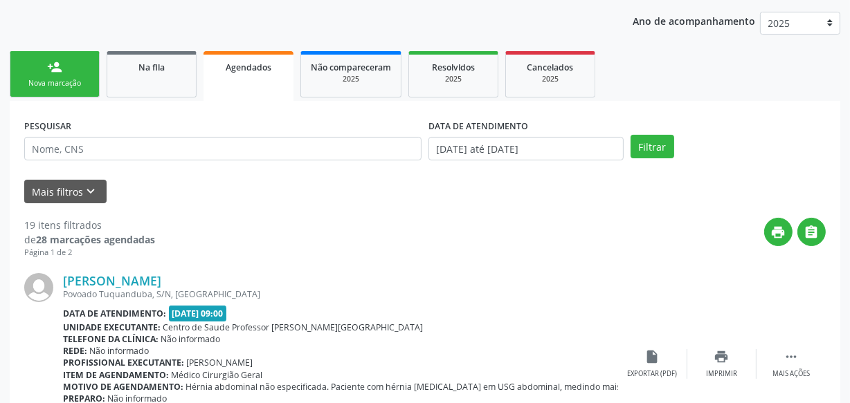
scroll to position [125, 0]
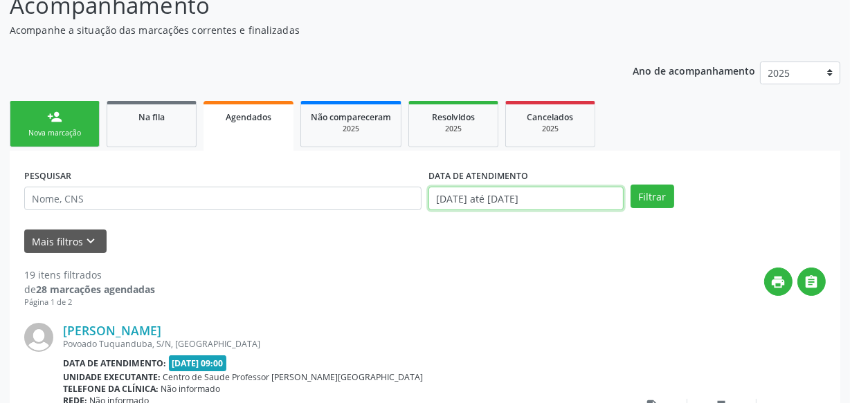
click at [584, 187] on input "[DATE] até [DATE]" at bounding box center [525, 199] width 195 height 24
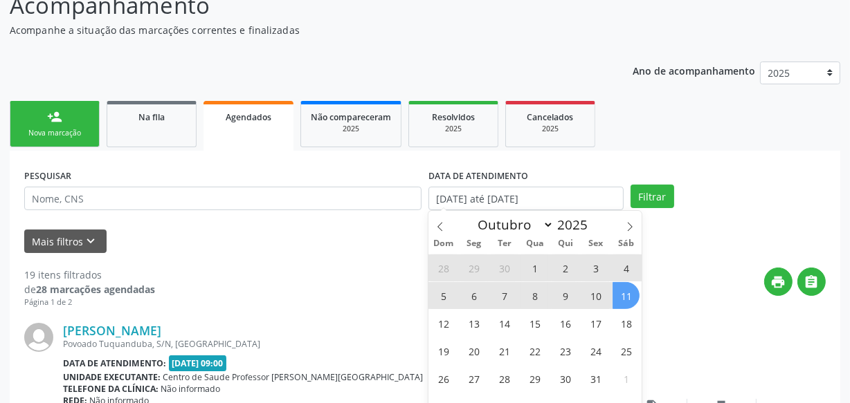
click at [363, 249] on div "Mais filtros keyboard_arrow_down" at bounding box center [425, 242] width 808 height 24
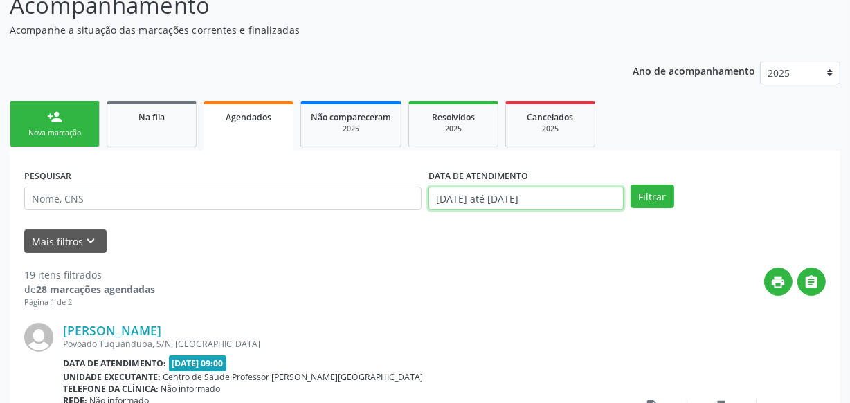
click at [512, 197] on input "[DATE] até [DATE]" at bounding box center [525, 199] width 195 height 24
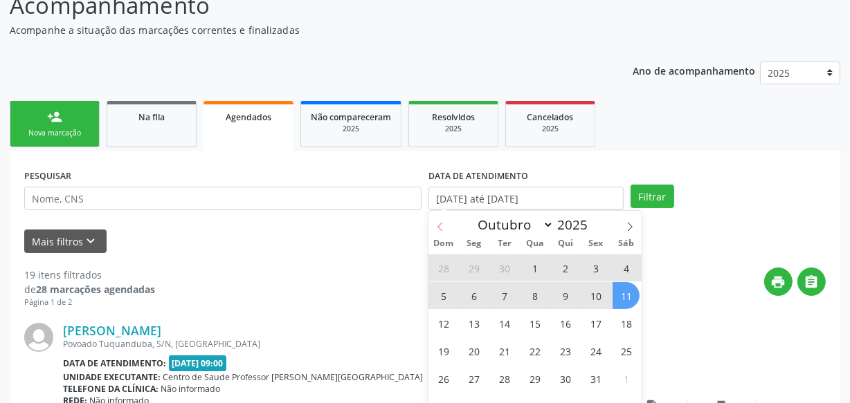
click at [447, 226] on span at bounding box center [440, 223] width 24 height 24
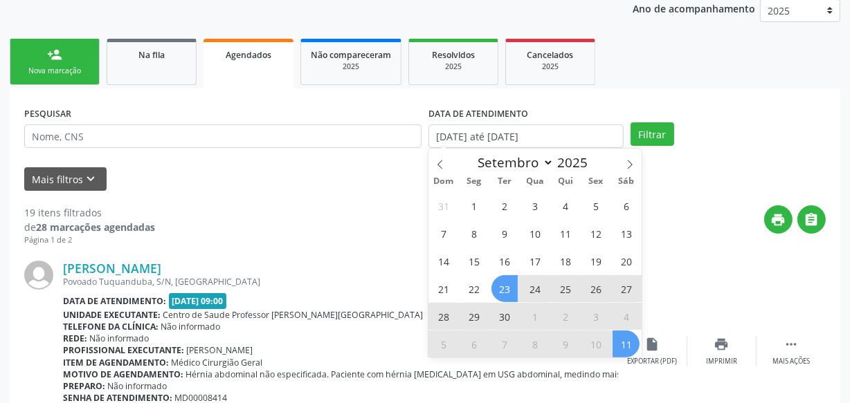
scroll to position [188, 0]
click at [444, 161] on icon at bounding box center [440, 164] width 10 height 10
select select "7"
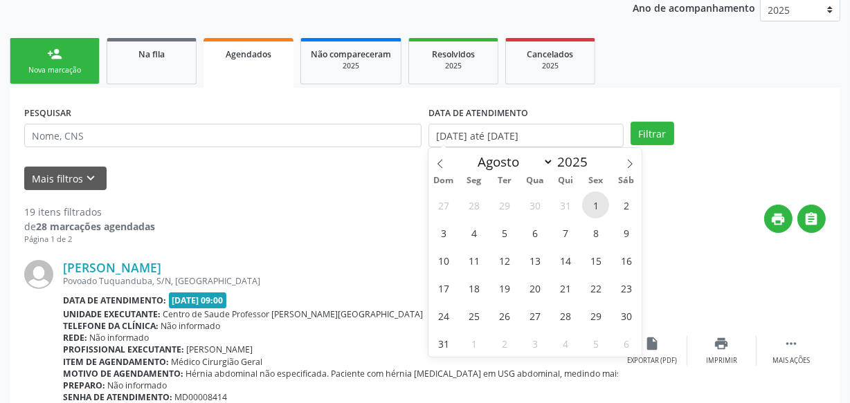
click at [597, 199] on span "1" at bounding box center [595, 205] width 27 height 27
type input "[DATE]"
click at [620, 165] on span at bounding box center [630, 160] width 24 height 24
select select "8"
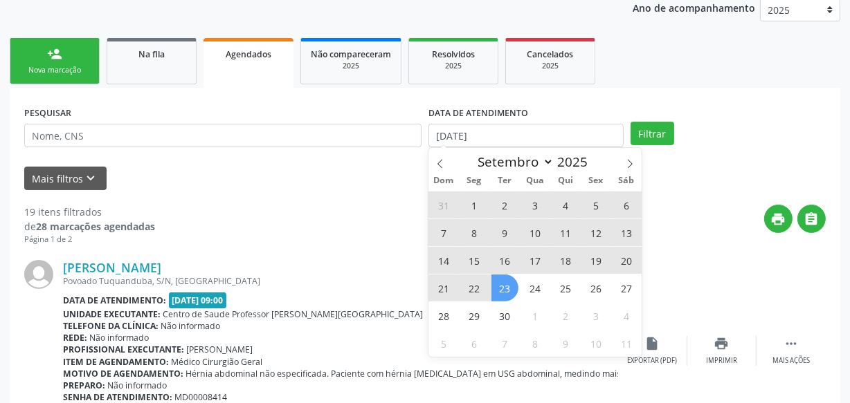
click at [505, 291] on span "23" at bounding box center [504, 288] width 27 height 27
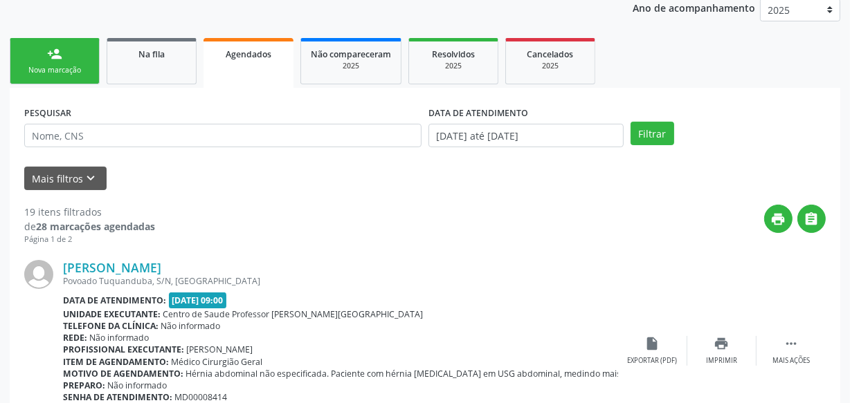
click at [657, 118] on div "PESQUISAR DATA DE ATENDIMENTO [DATE] até [DATE] Filtrar" at bounding box center [425, 129] width 808 height 54
click at [656, 133] on button "Filtrar" at bounding box center [652, 134] width 44 height 24
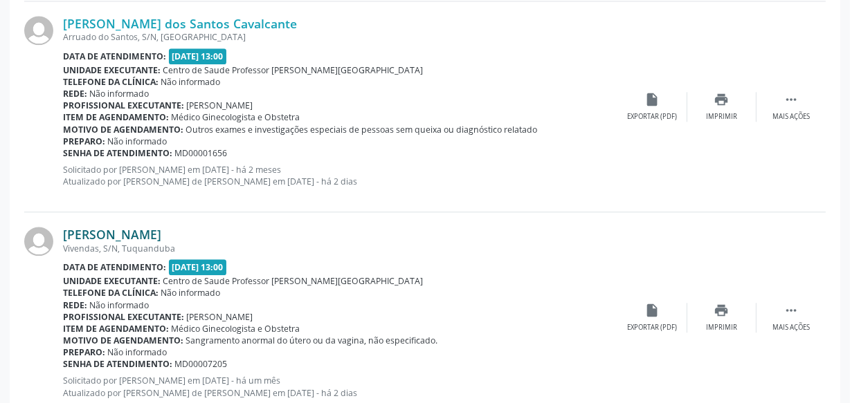
scroll to position [2947, 0]
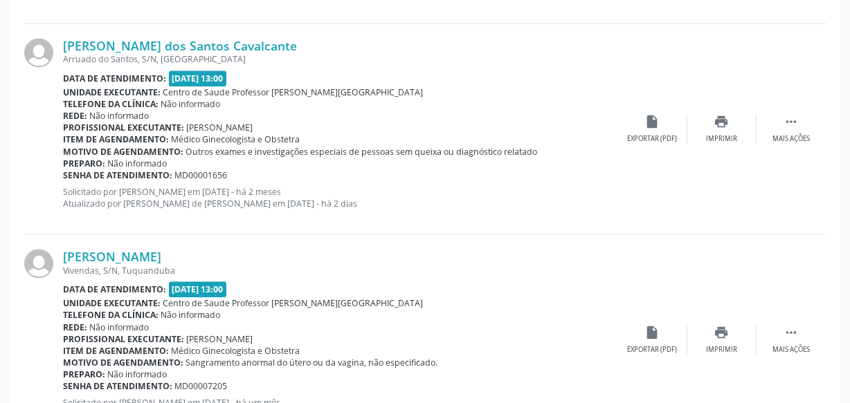
drag, startPoint x: 64, startPoint y: 45, endPoint x: 287, endPoint y: 48, distance: 222.9
click at [287, 48] on div "[PERSON_NAME] dos Santos Cavalcante Arruado do Santos, S/N, [GEOGRAPHIC_DATA] D…" at bounding box center [424, 129] width 801 height 211
copy div "[PERSON_NAME] dos Santos Cavalcante"
